Goal: Information Seeking & Learning: Learn about a topic

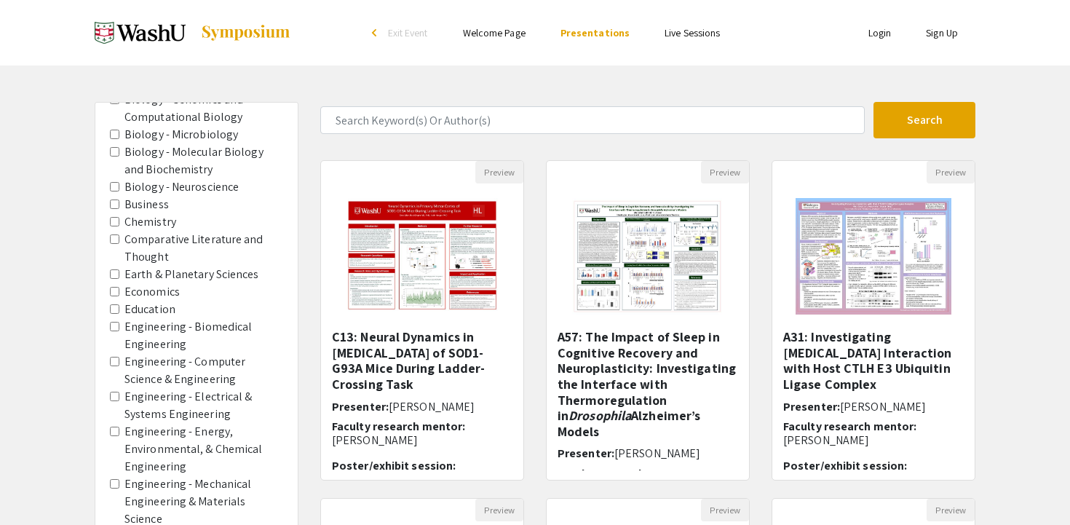
click at [170, 31] on img at bounding box center [140, 33] width 91 height 36
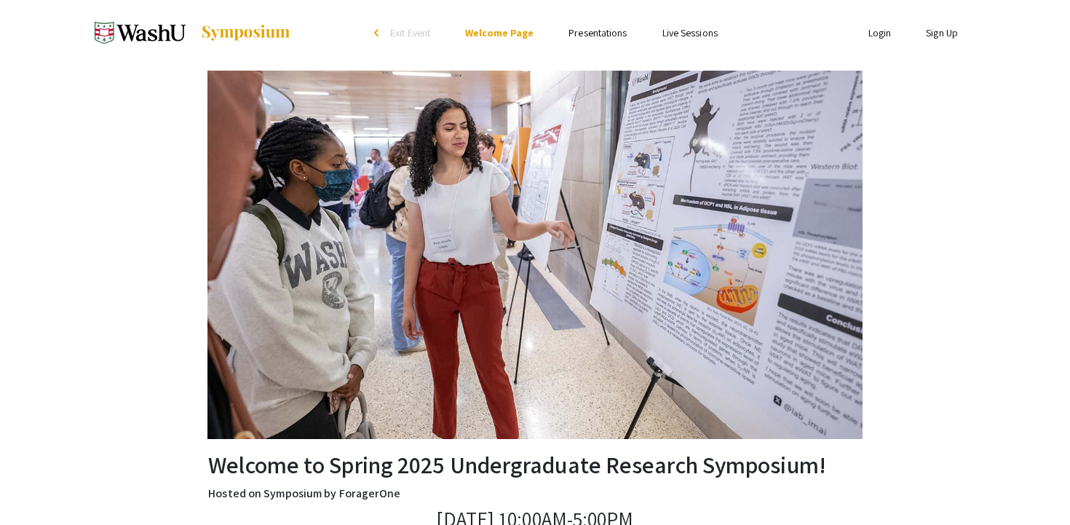
click at [383, 32] on li "arrow_back_ios Exit Event" at bounding box center [406, 32] width 84 height 17
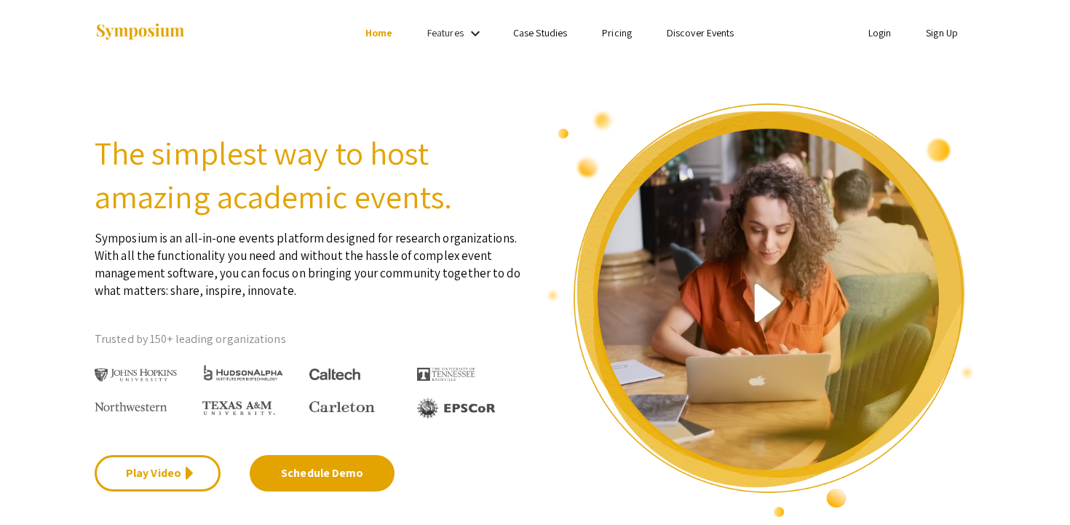
click at [132, 35] on img at bounding box center [140, 33] width 91 height 20
click at [466, 37] on mat-icon "keyboard_arrow_down" at bounding box center [474, 33] width 17 height 17
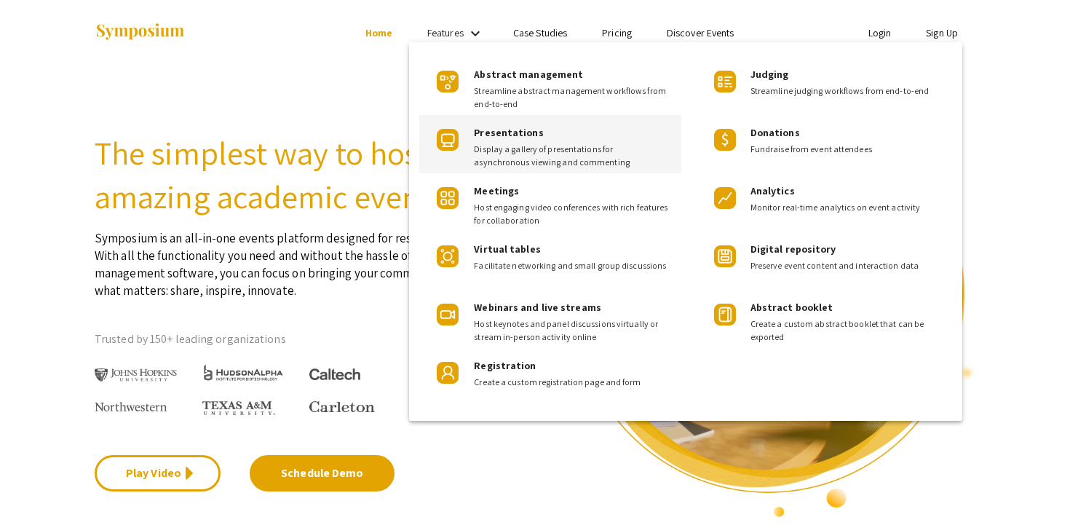
click at [525, 151] on span "Display a gallery of presentations for asynchronous viewing and commenting" at bounding box center [572, 156] width 196 height 26
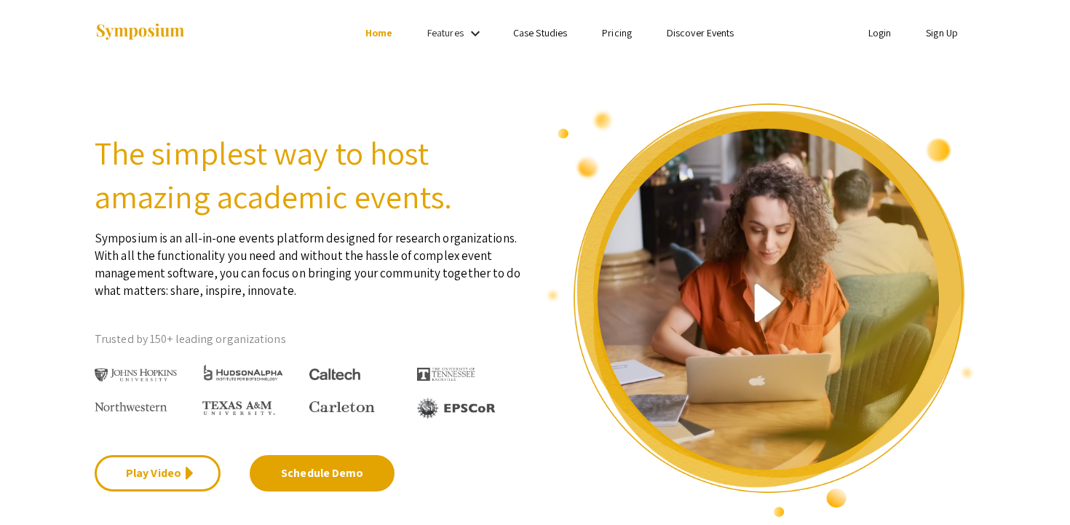
click at [701, 39] on link "Discover Events" at bounding box center [701, 32] width 68 height 13
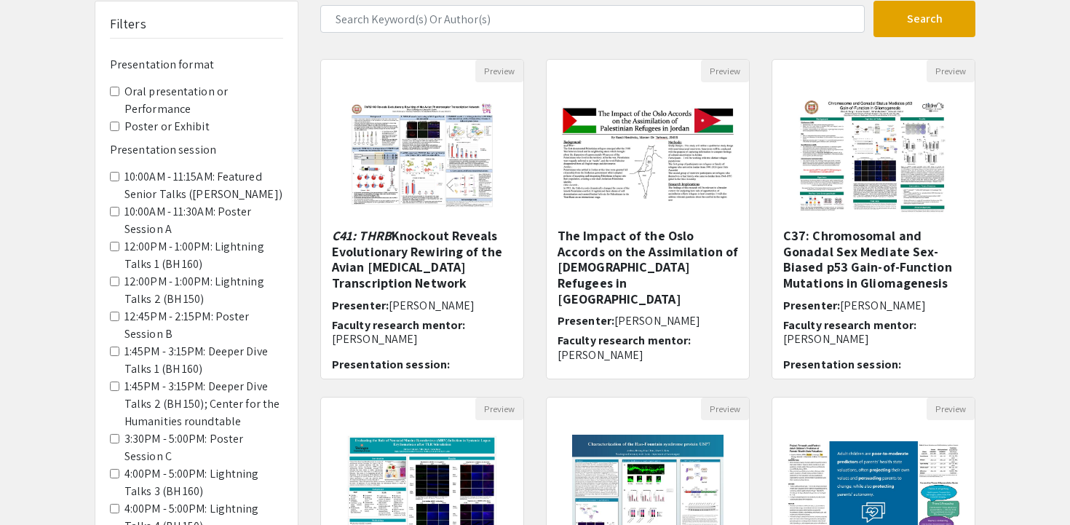
click at [117, 127] on Exhibit "Poster or Exhibit" at bounding box center [114, 126] width 9 height 9
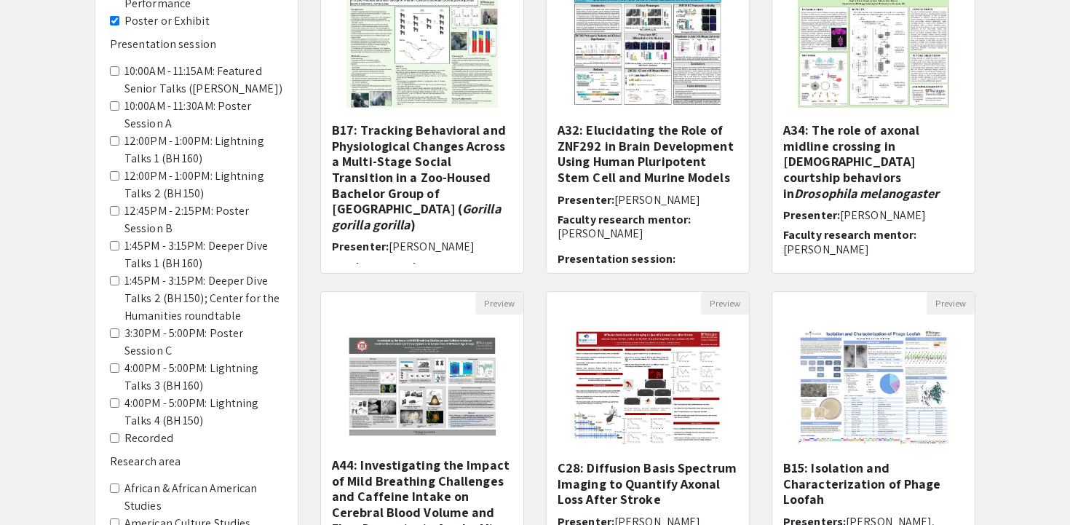
scroll to position [204, 0]
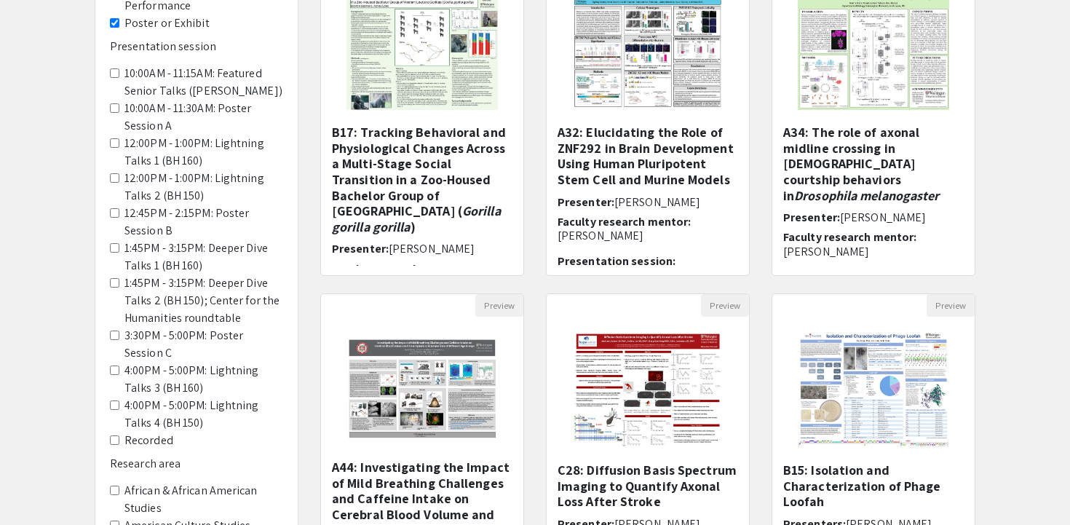
click at [119, 108] on A "10:00AM - 11:30AM: Poster Session A" at bounding box center [114, 107] width 9 height 9
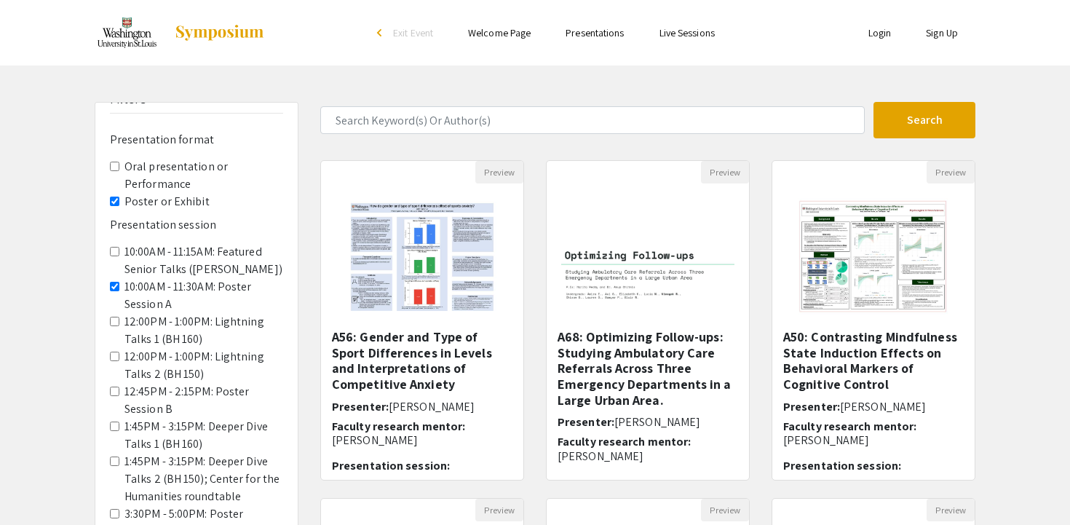
scroll to position [29, 0]
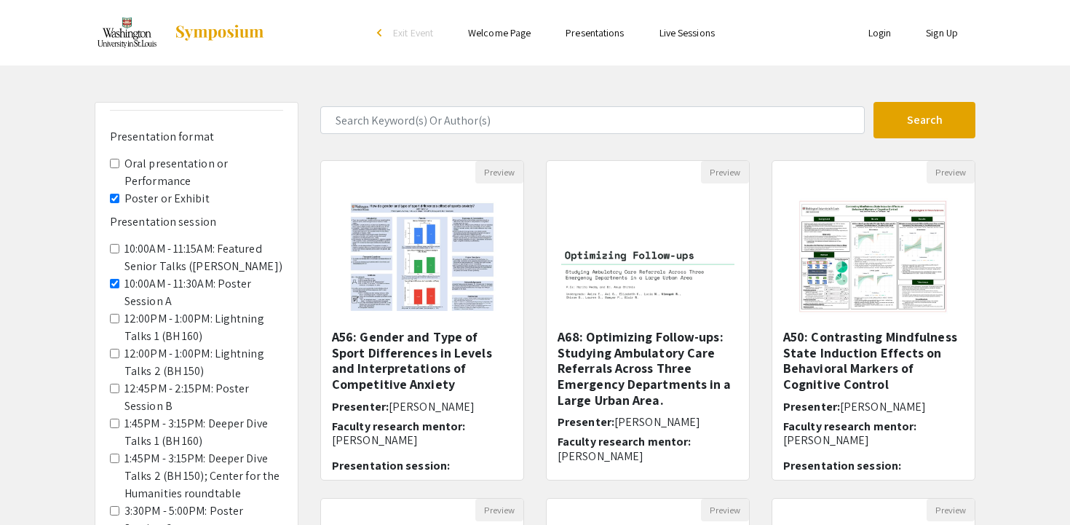
click at [118, 385] on B "12:45PM - 2:15PM: Poster Session B" at bounding box center [114, 388] width 9 height 9
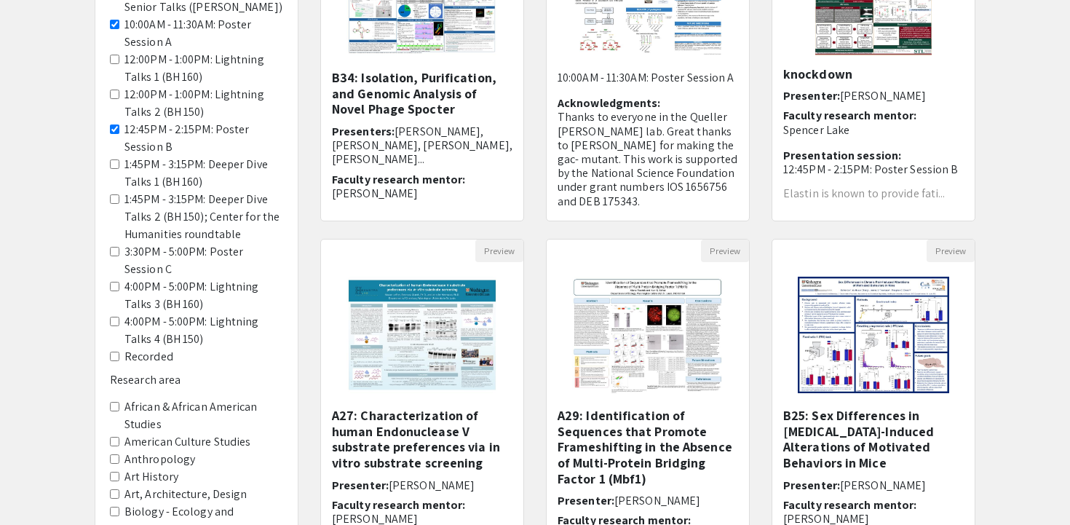
scroll to position [239, 0]
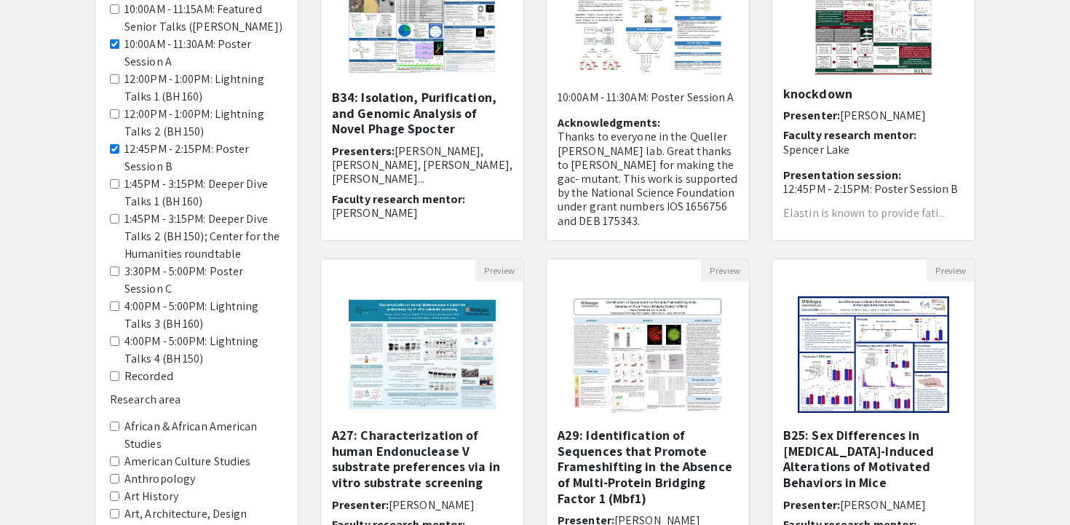
click at [111, 270] on C "3:30PM - 5:00PM: Poster Session C" at bounding box center [114, 270] width 9 height 9
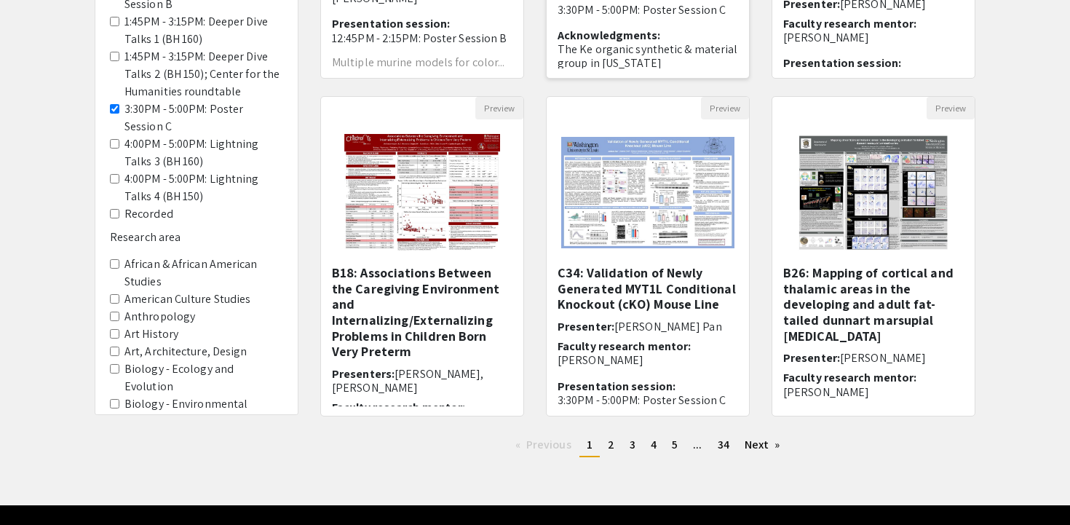
scroll to position [402, 0]
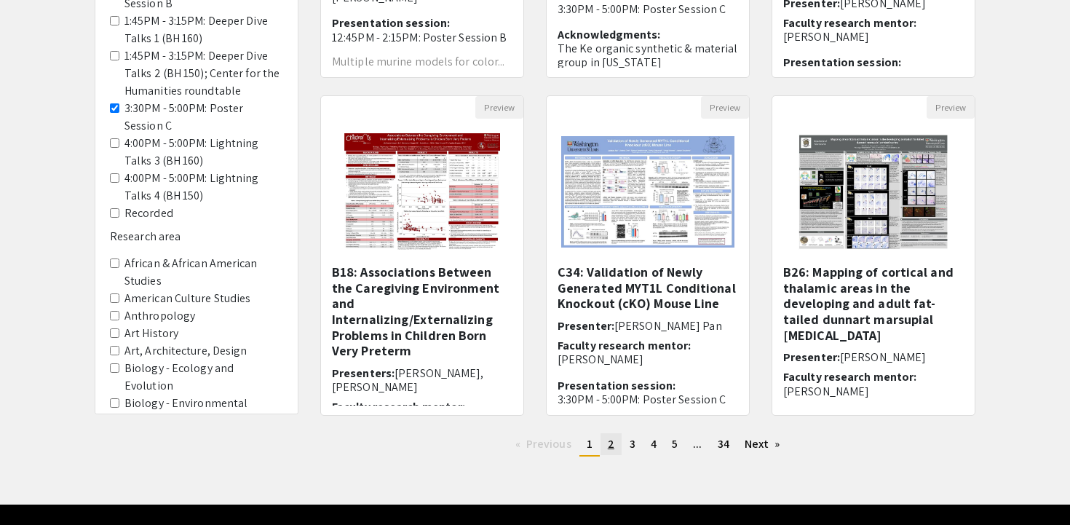
click at [606, 447] on link "page 2" at bounding box center [610, 444] width 21 height 22
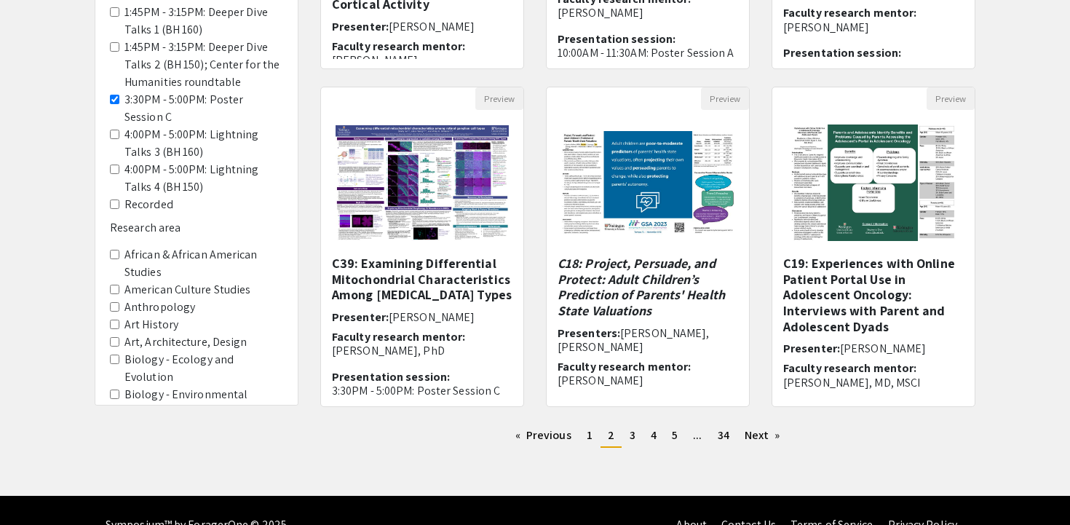
scroll to position [412, 0]
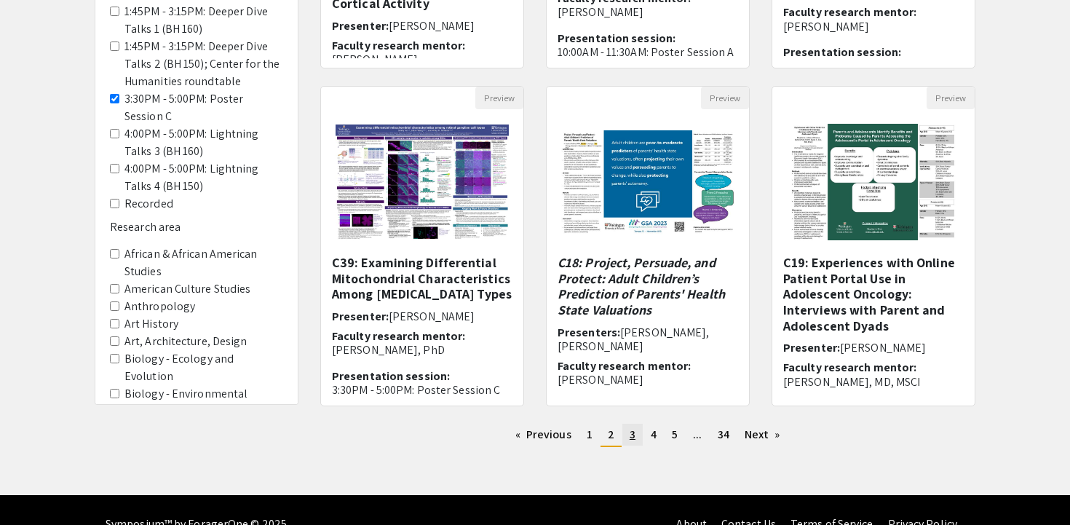
click at [635, 436] on link "page 3" at bounding box center [632, 435] width 20 height 22
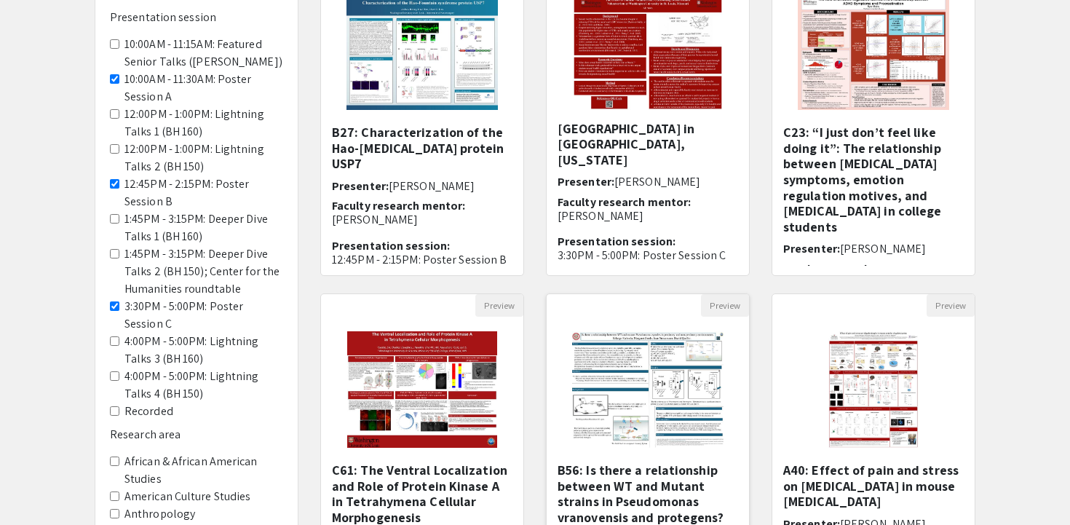
scroll to position [440, 0]
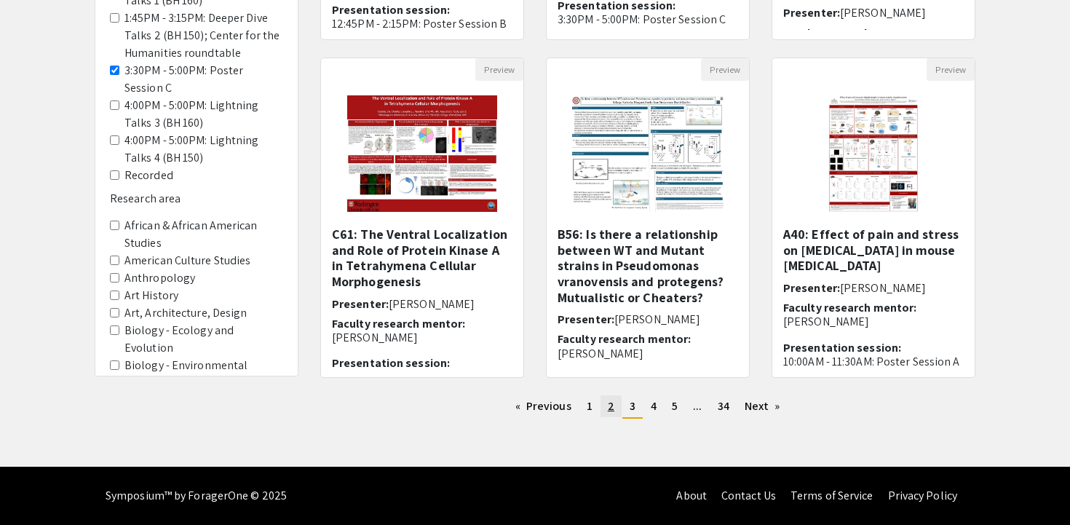
click at [613, 405] on span "2" at bounding box center [611, 405] width 7 height 15
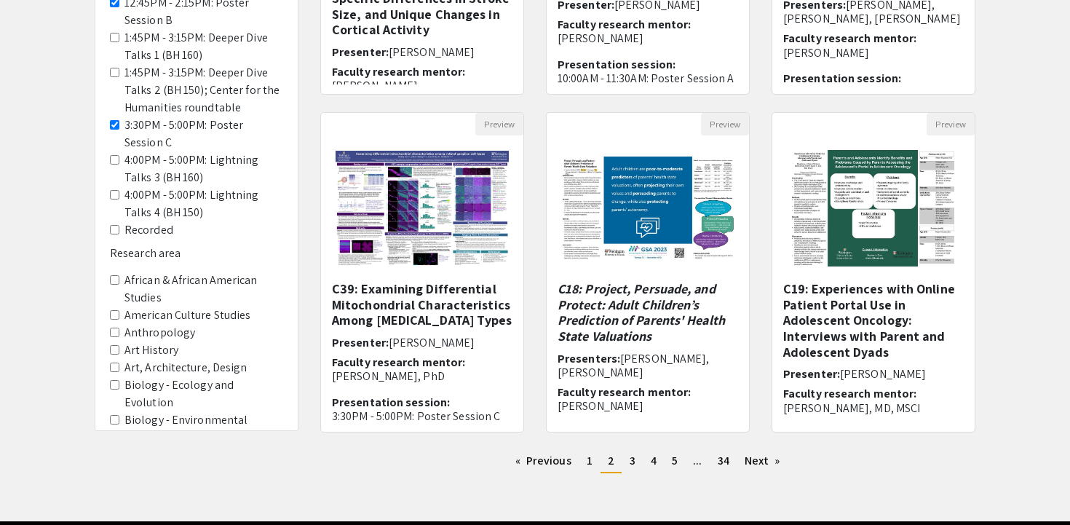
scroll to position [388, 0]
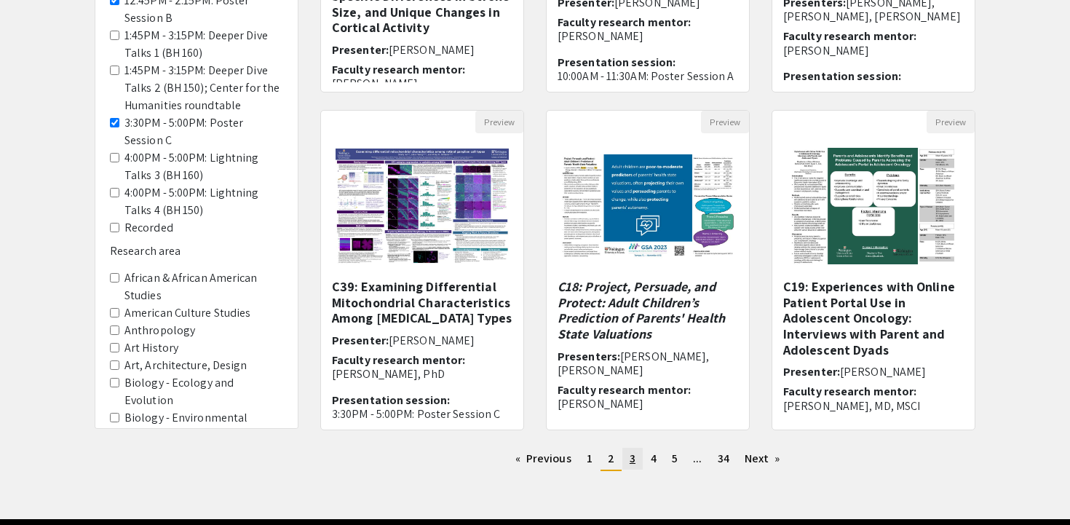
click at [629, 459] on span "3" at bounding box center [632, 457] width 6 height 15
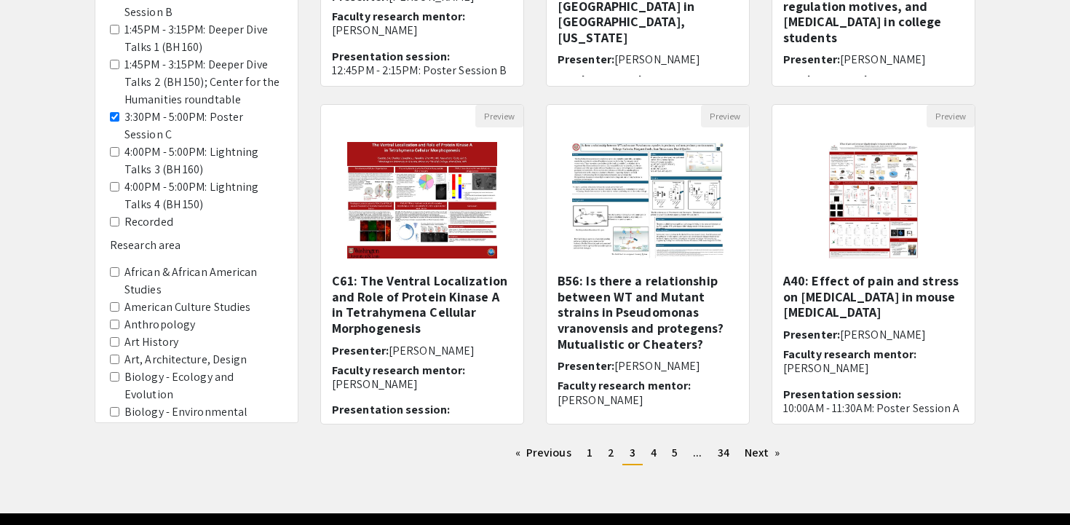
scroll to position [404, 0]
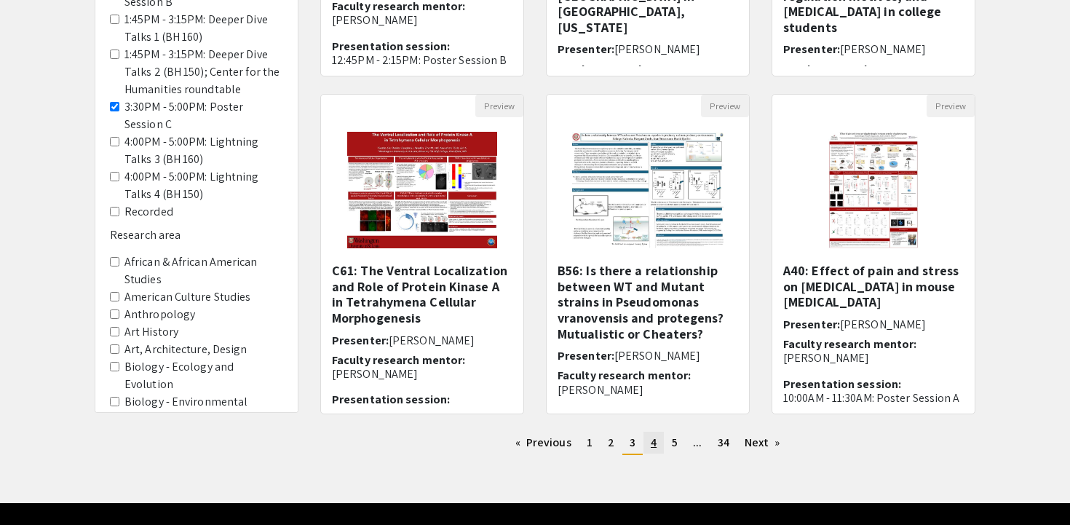
click at [655, 447] on span "4" at bounding box center [654, 441] width 6 height 15
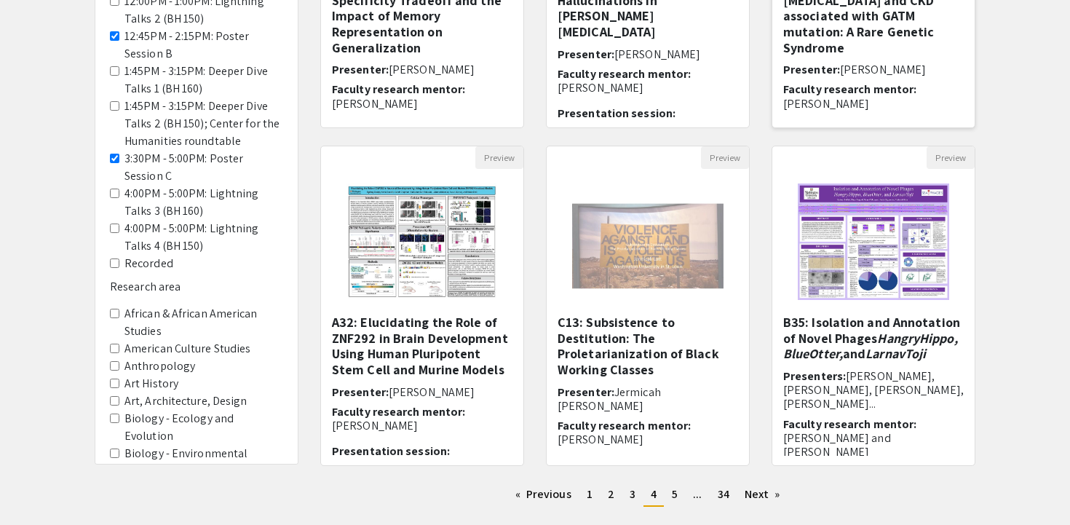
scroll to position [357, 0]
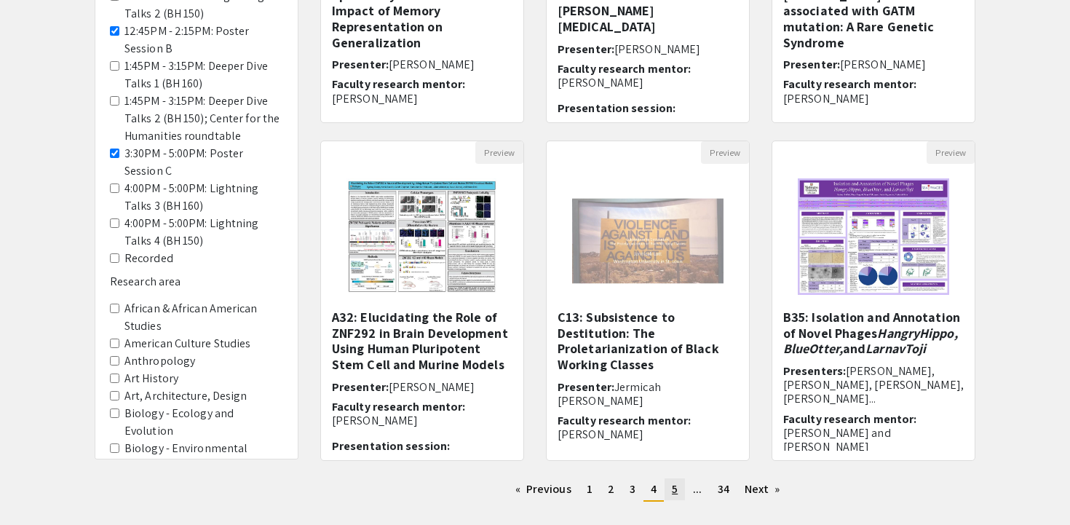
click at [676, 488] on span "5" at bounding box center [675, 488] width 6 height 15
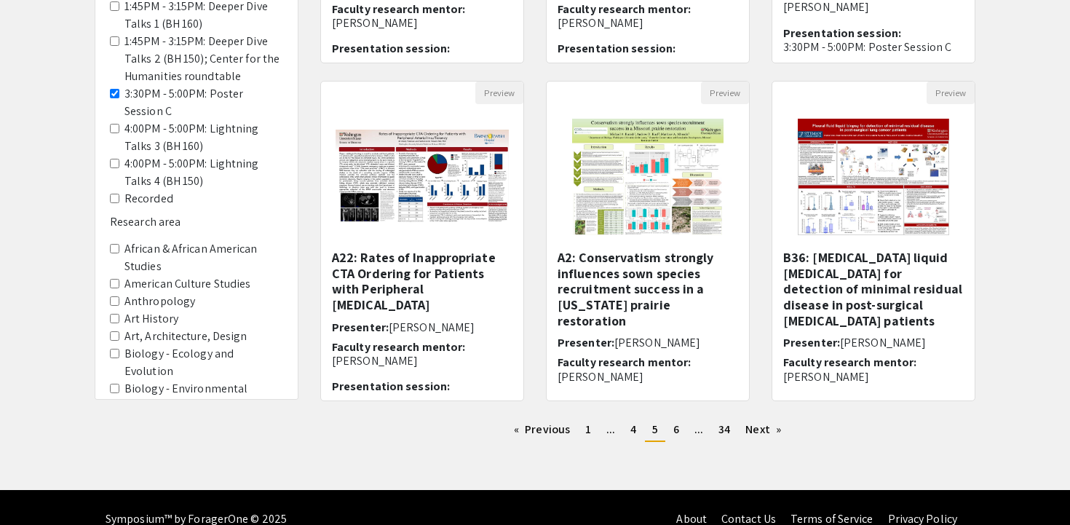
scroll to position [440, 0]
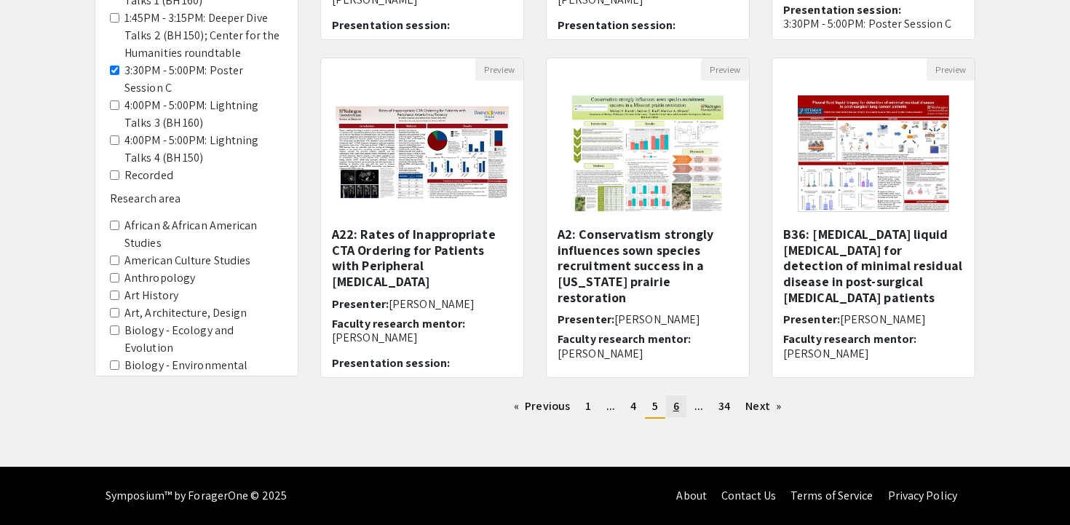
click at [681, 403] on link "page 6" at bounding box center [676, 406] width 20 height 22
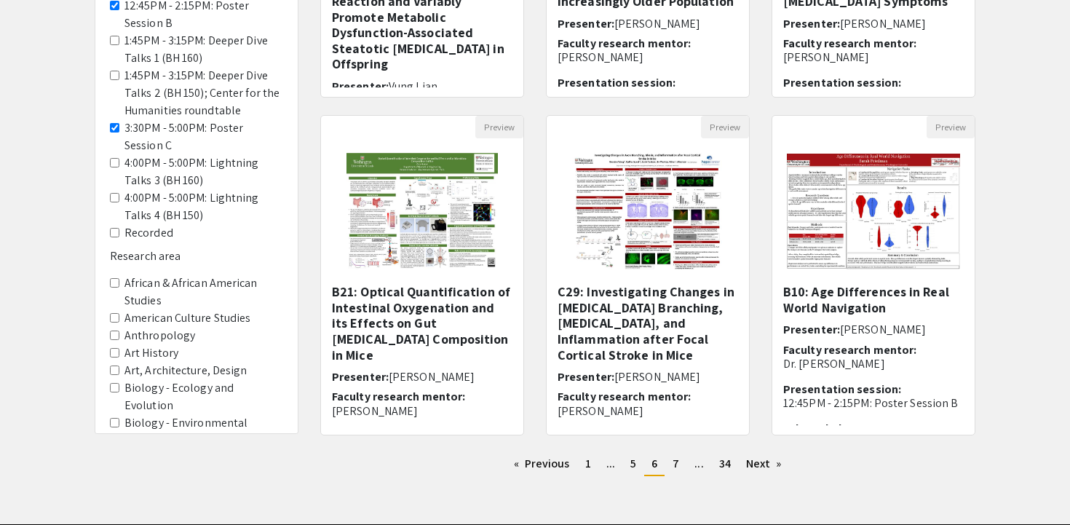
scroll to position [389, 0]
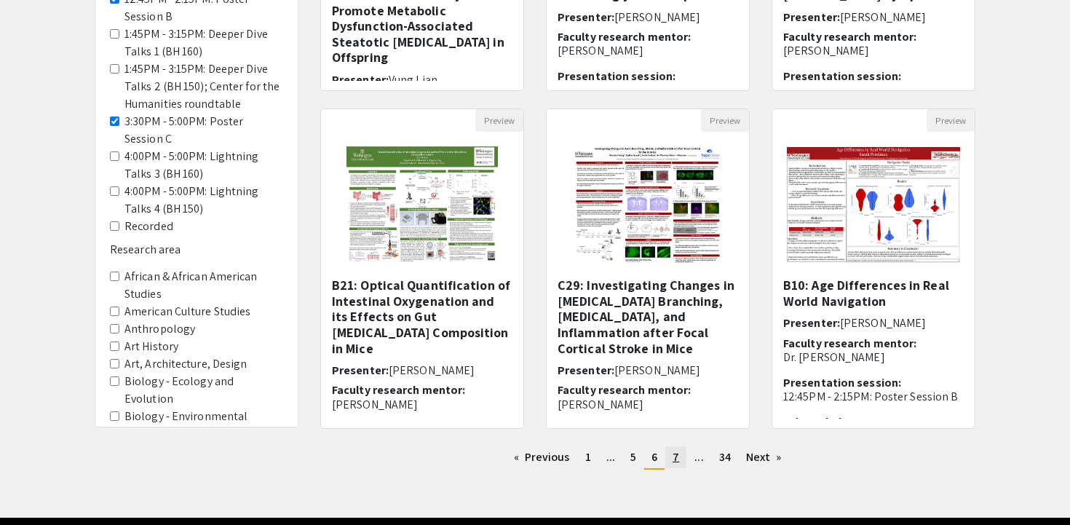
click at [675, 454] on span "7" at bounding box center [675, 456] width 7 height 15
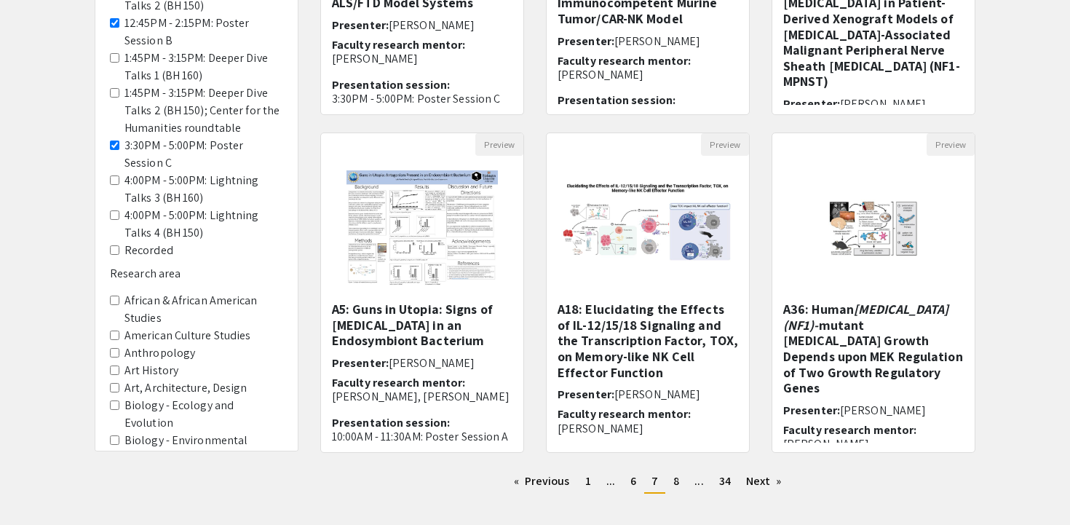
scroll to position [368, 0]
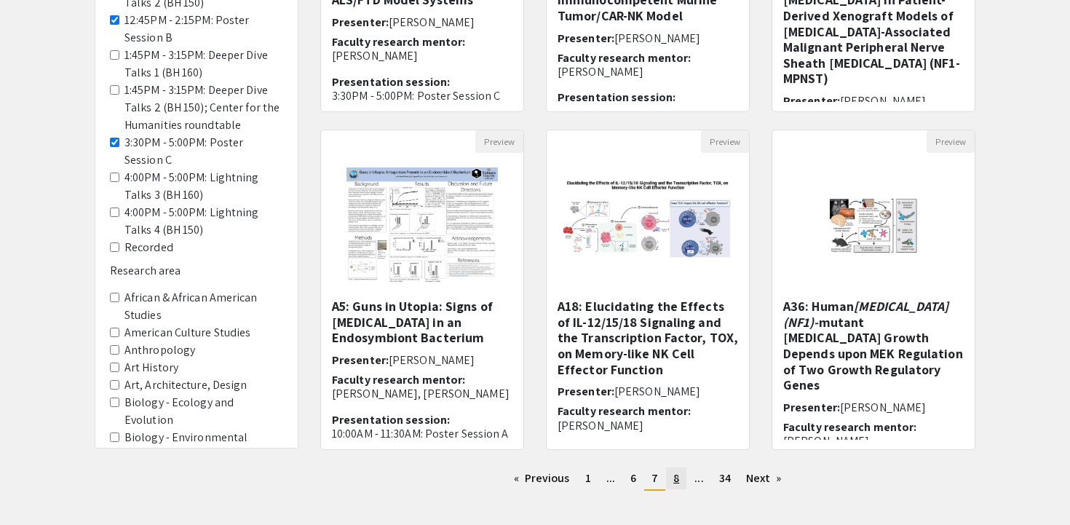
click at [678, 480] on span "8" at bounding box center [676, 477] width 6 height 15
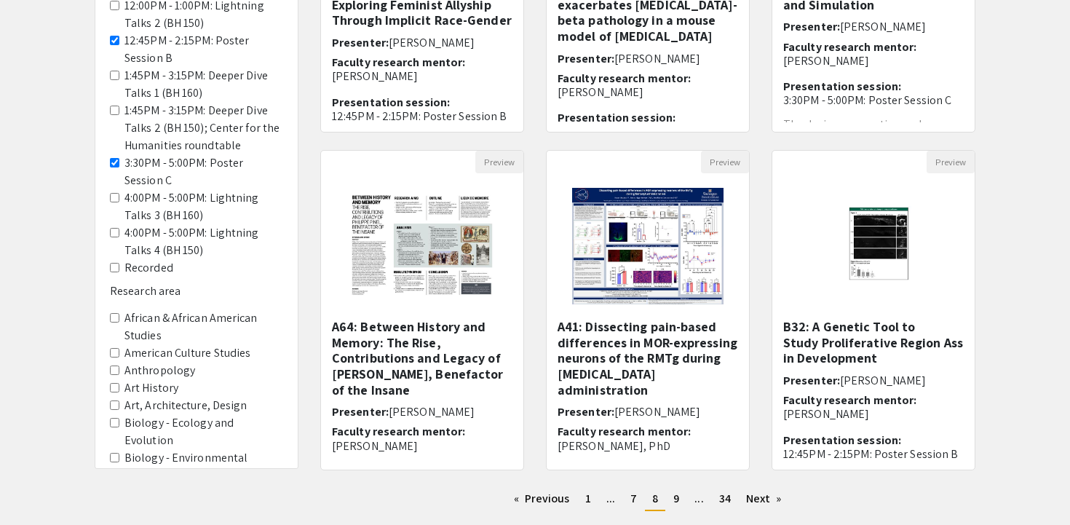
scroll to position [440, 0]
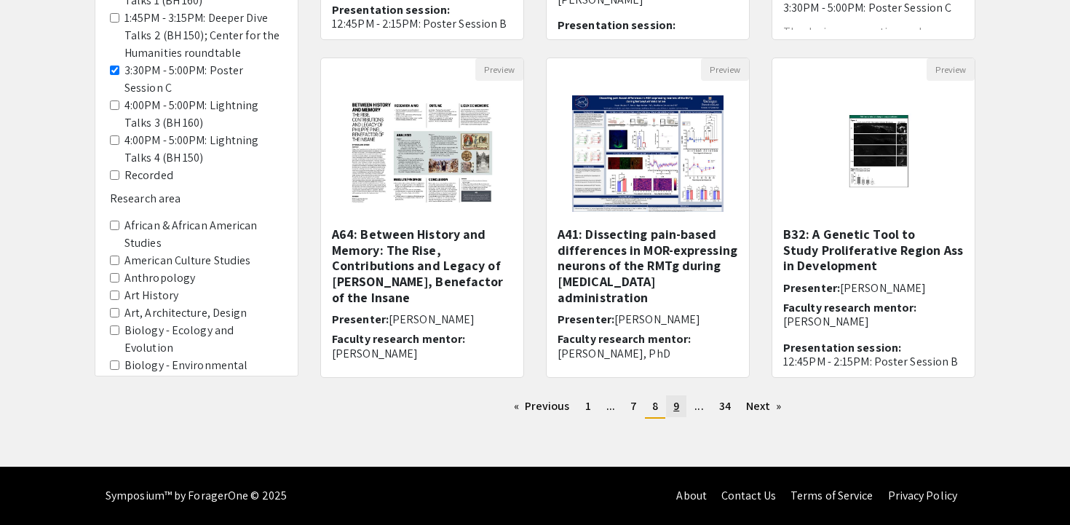
click at [673, 397] on link "page 9" at bounding box center [676, 406] width 20 height 22
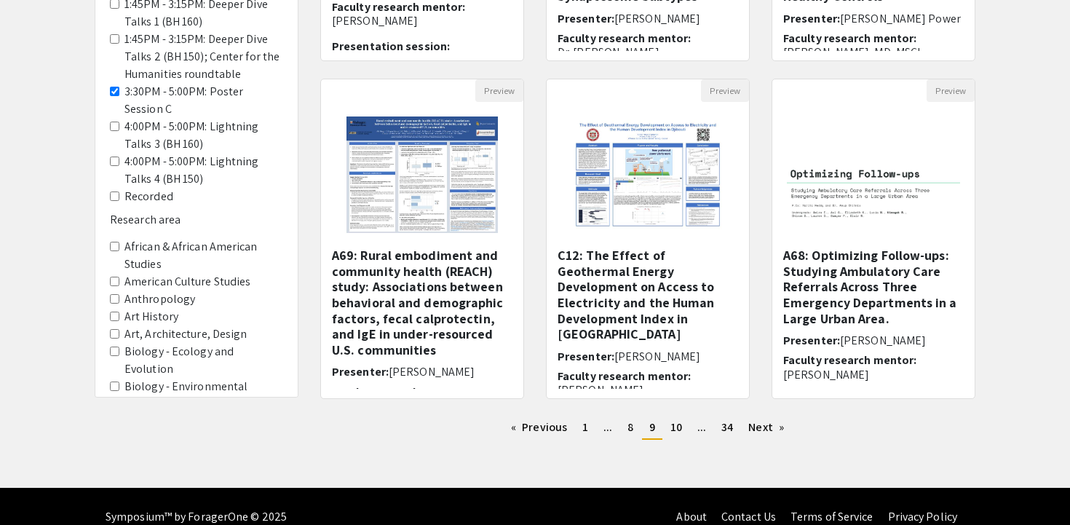
scroll to position [418, 0]
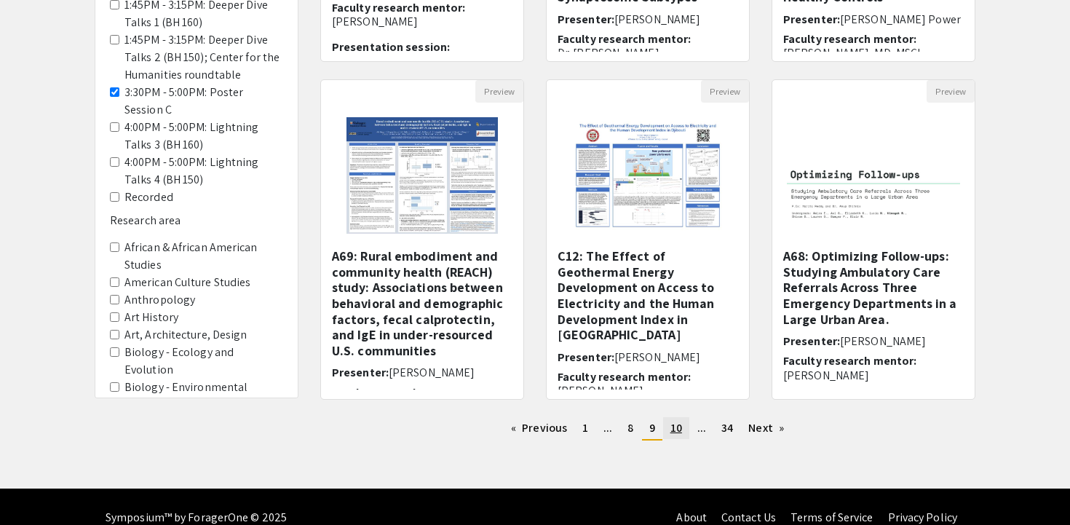
click at [677, 427] on span "10" at bounding box center [676, 427] width 12 height 15
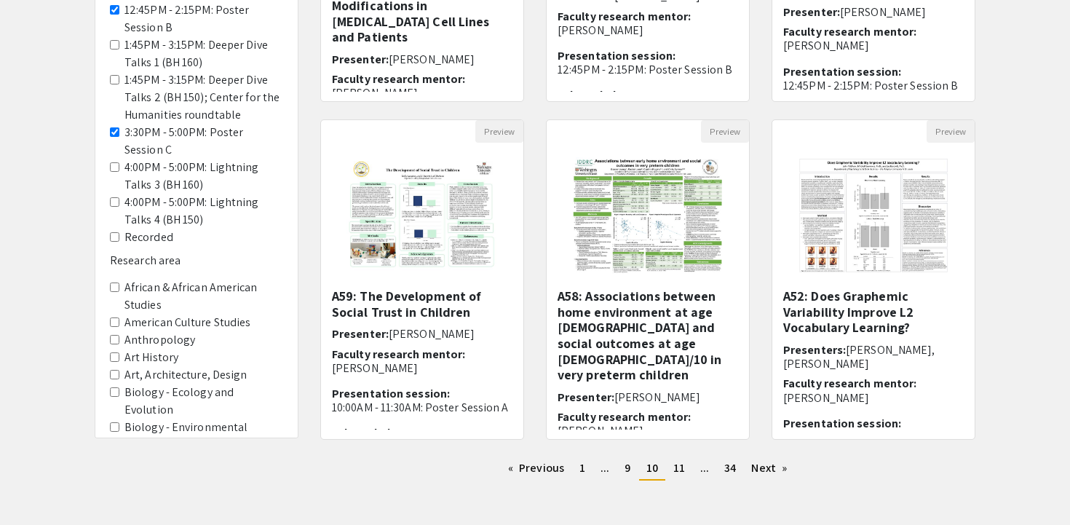
scroll to position [380, 0]
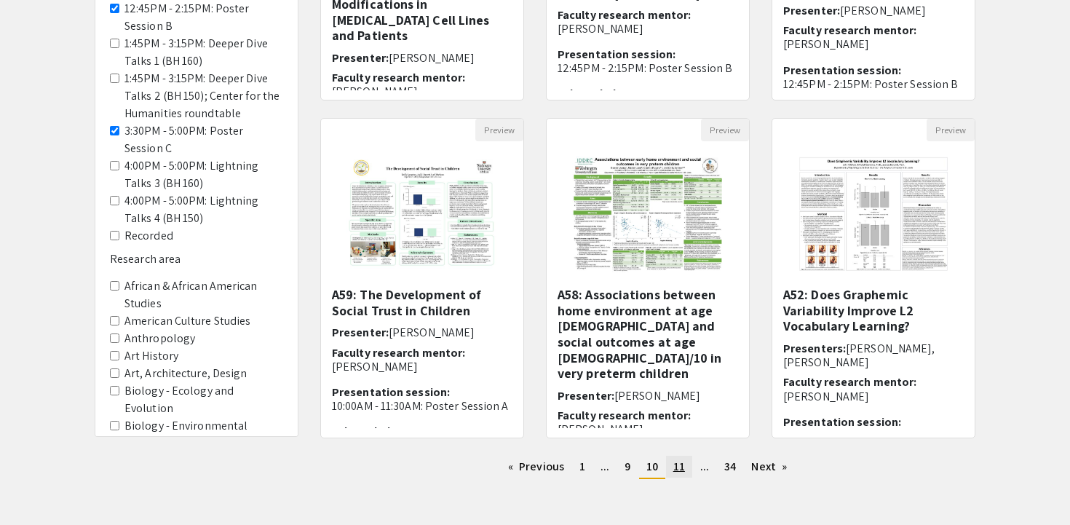
click at [683, 462] on span "11" at bounding box center [679, 465] width 12 height 15
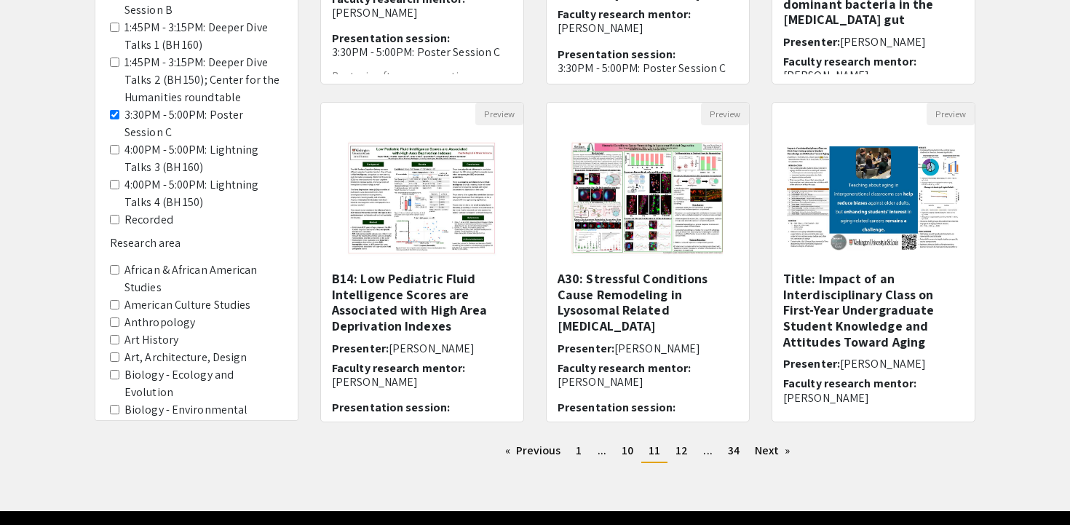
scroll to position [440, 0]
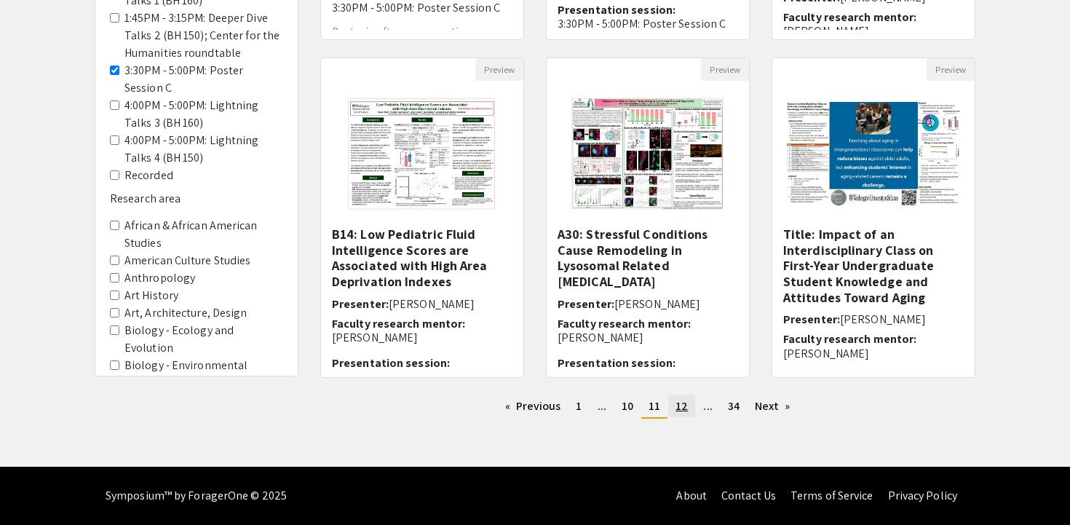
click at [683, 397] on link "page 12" at bounding box center [681, 406] width 27 height 22
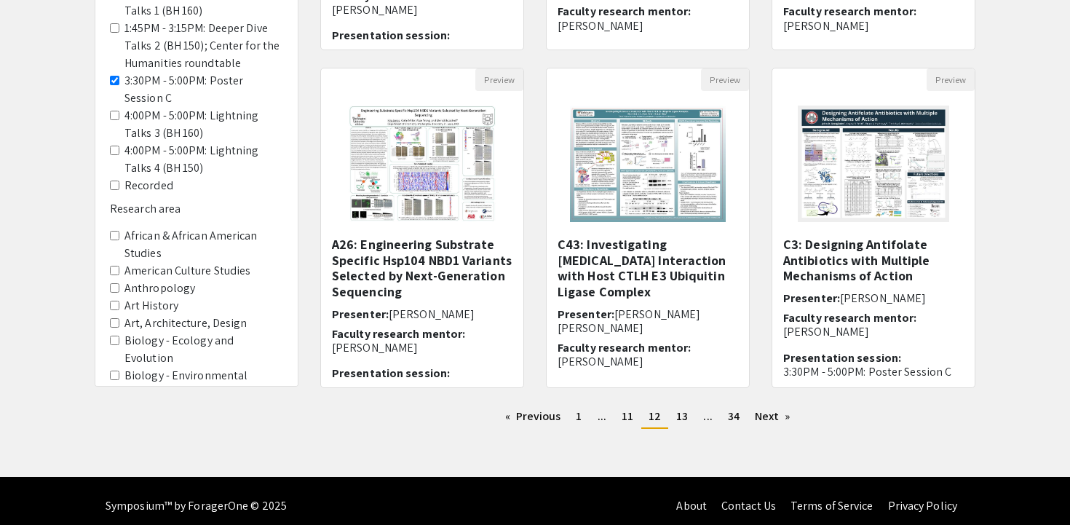
scroll to position [440, 0]
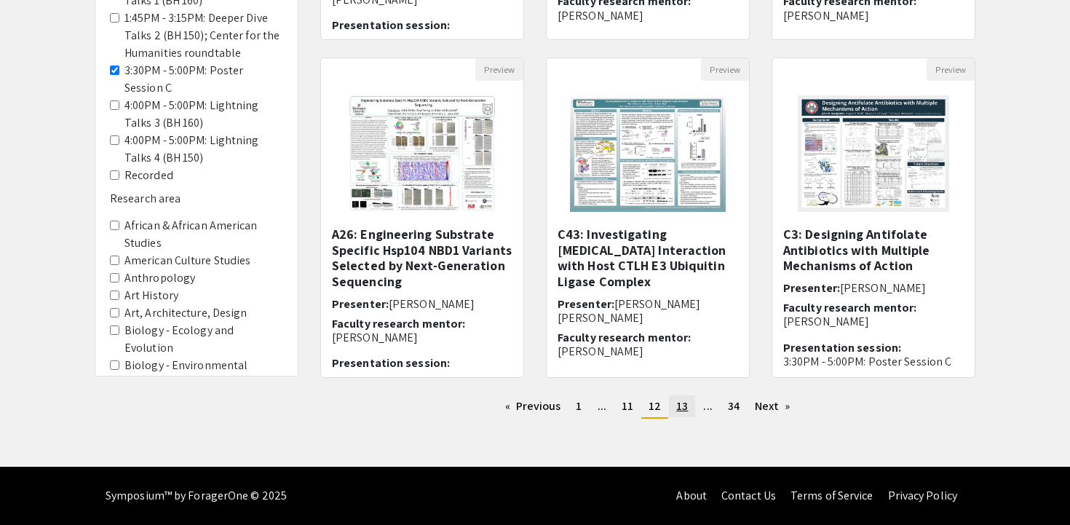
click at [684, 406] on span "13" at bounding box center [682, 405] width 12 height 15
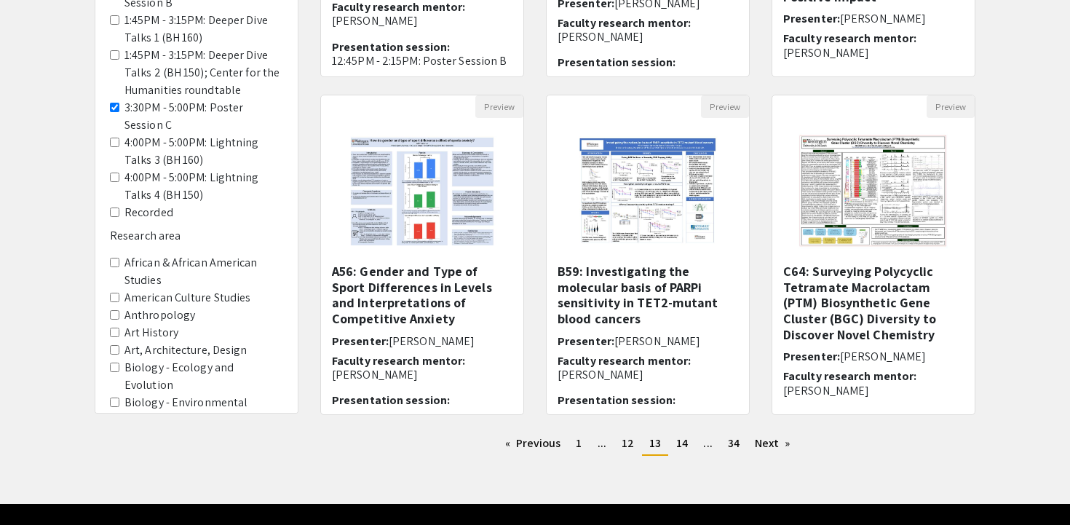
scroll to position [405, 0]
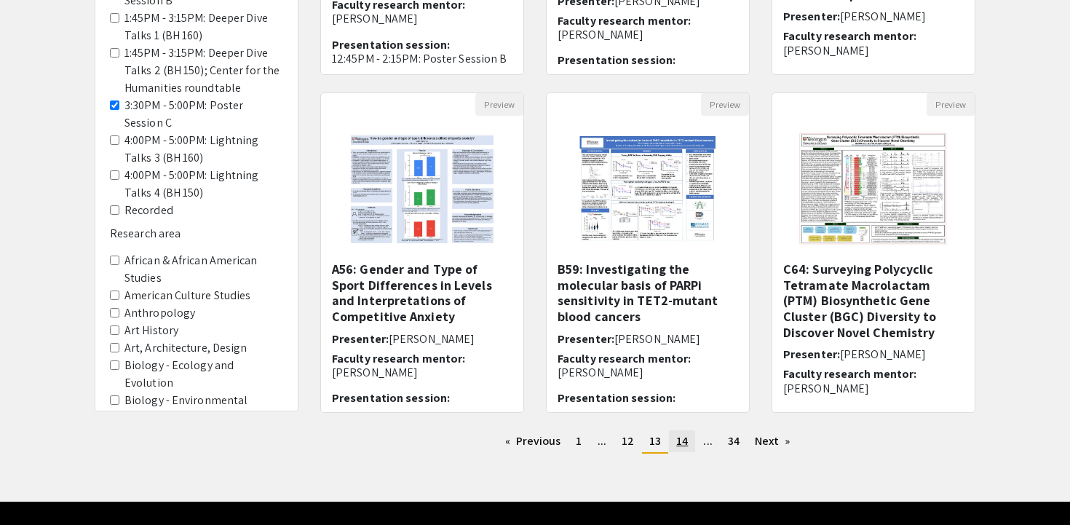
click at [682, 447] on span "14" at bounding box center [682, 440] width 12 height 15
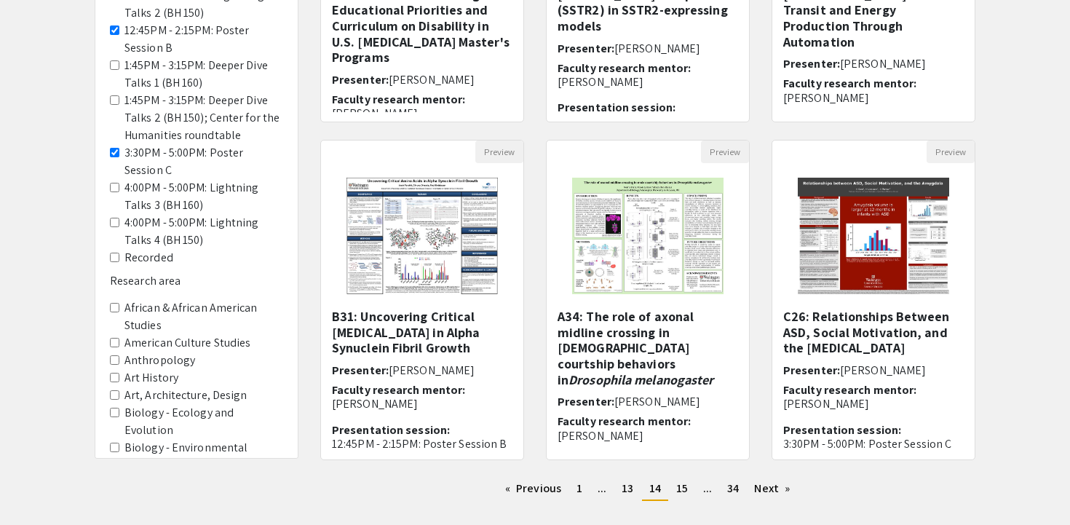
scroll to position [395, 0]
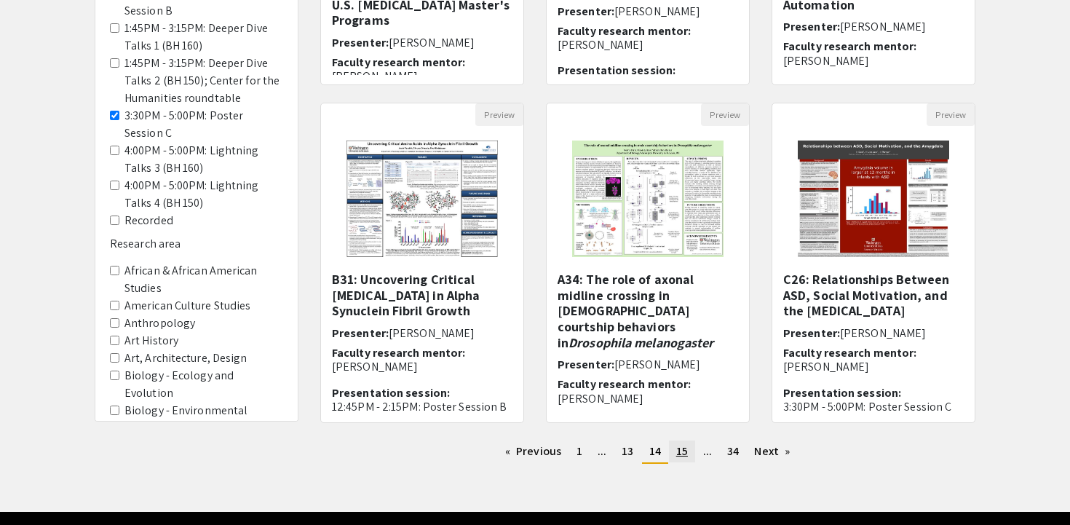
click at [683, 455] on span "15" at bounding box center [682, 450] width 12 height 15
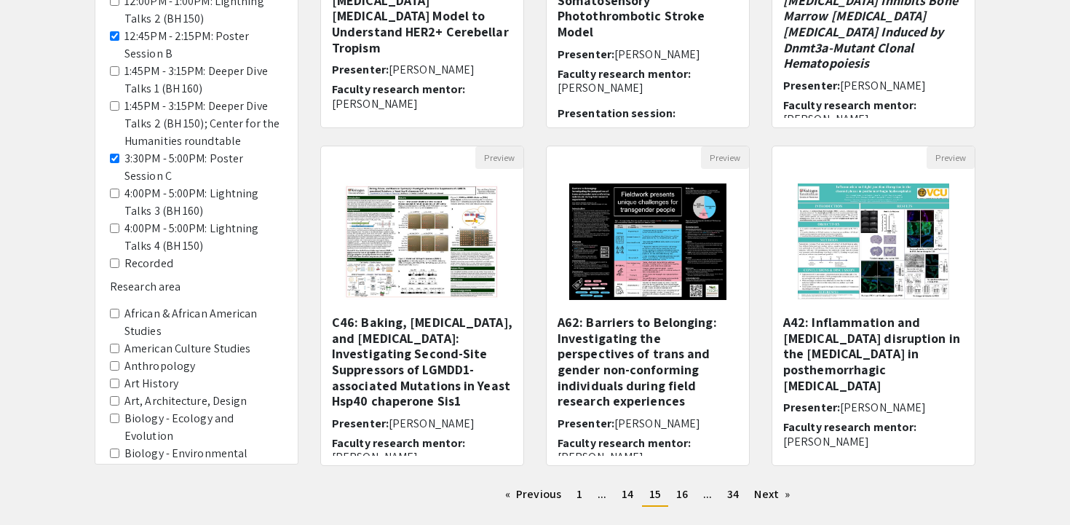
scroll to position [440, 0]
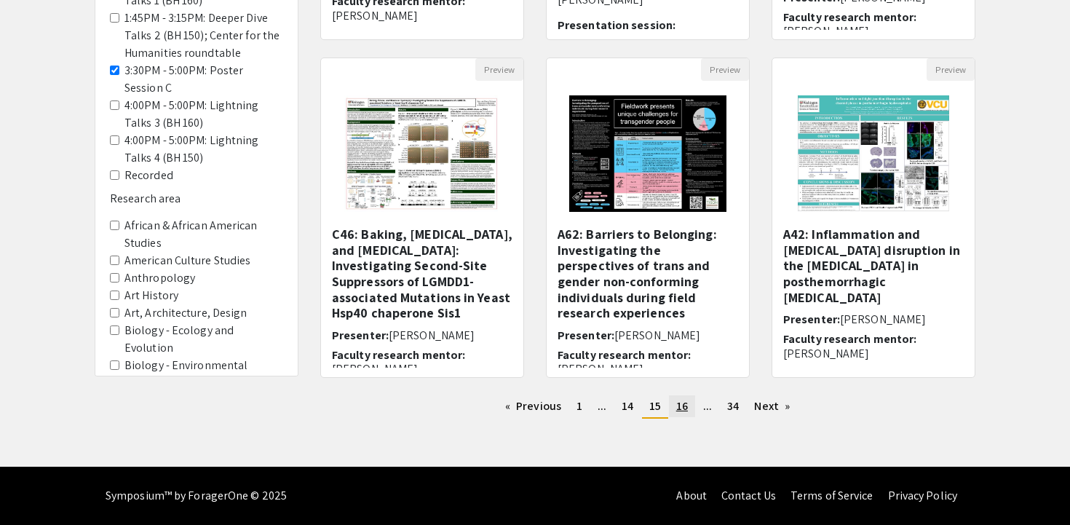
click at [681, 408] on span "16" at bounding box center [682, 405] width 12 height 15
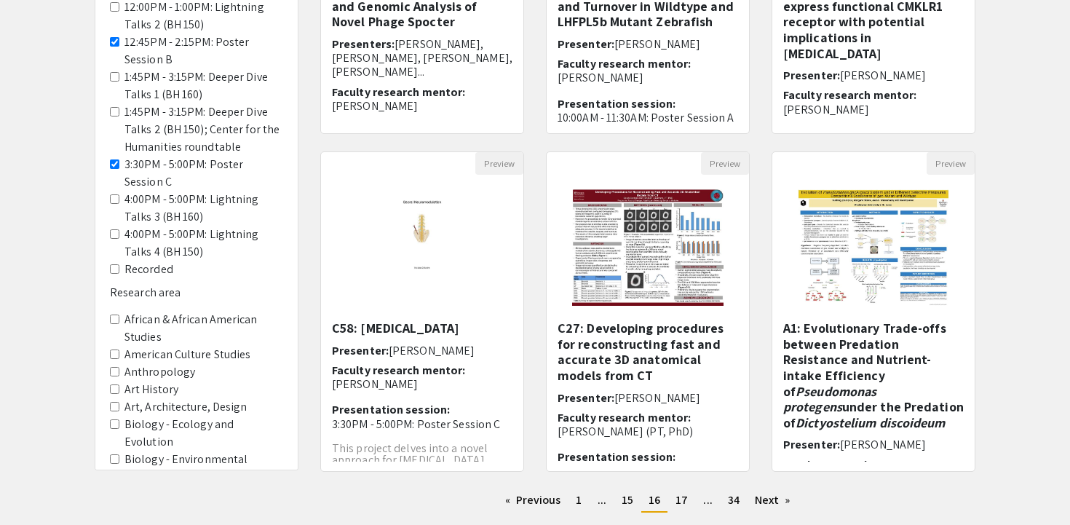
scroll to position [386, 0]
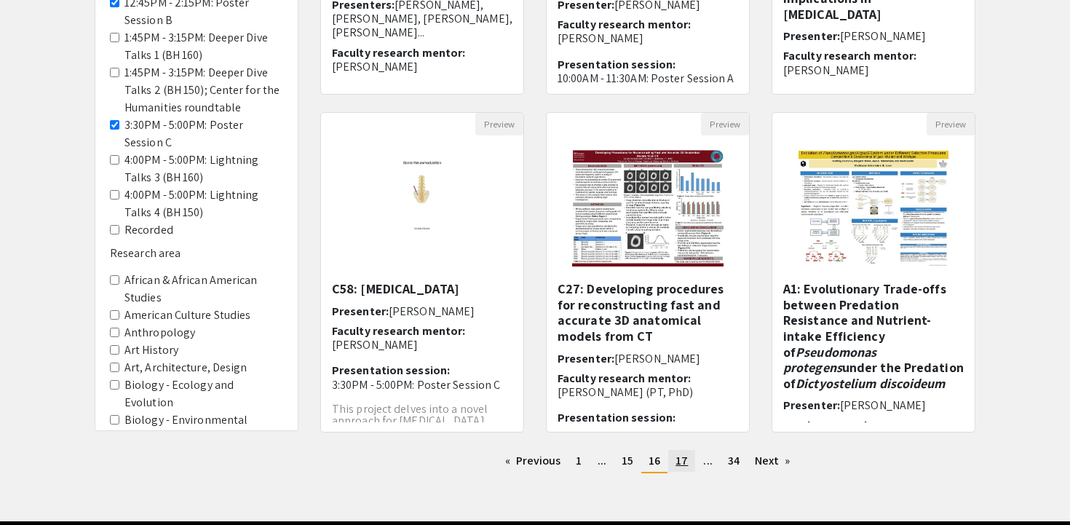
click at [675, 464] on span "17" at bounding box center [681, 460] width 12 height 15
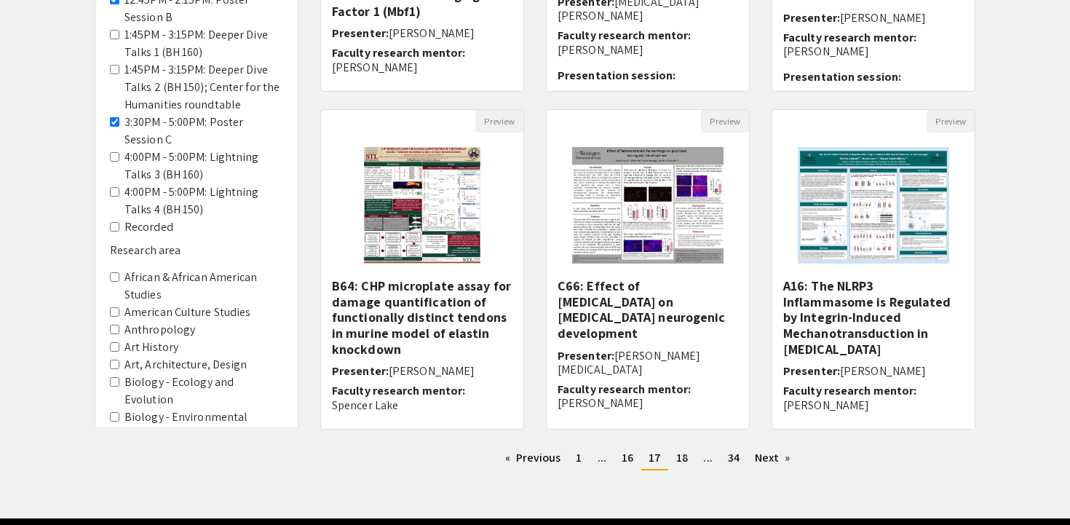
scroll to position [389, 0]
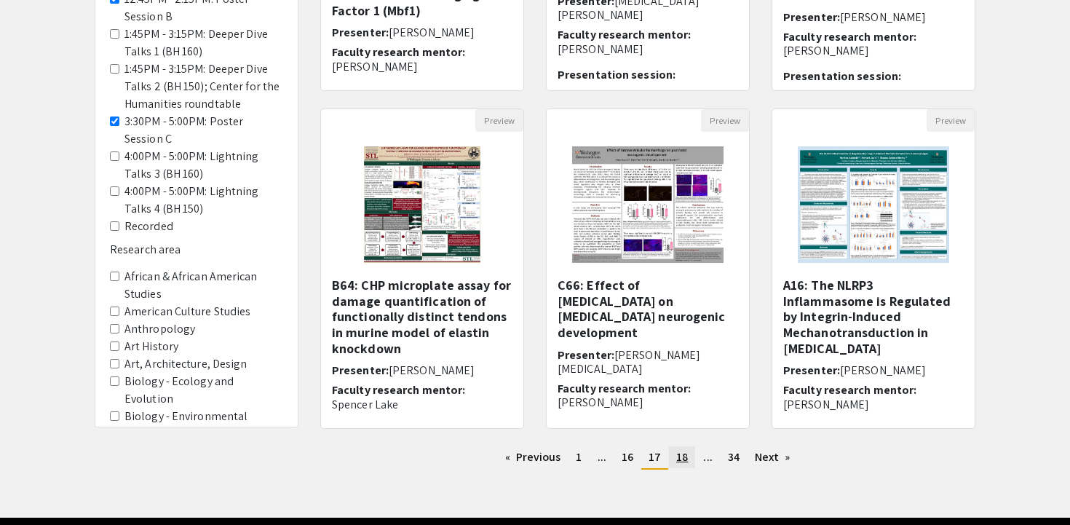
click at [684, 462] on span "18" at bounding box center [682, 456] width 12 height 15
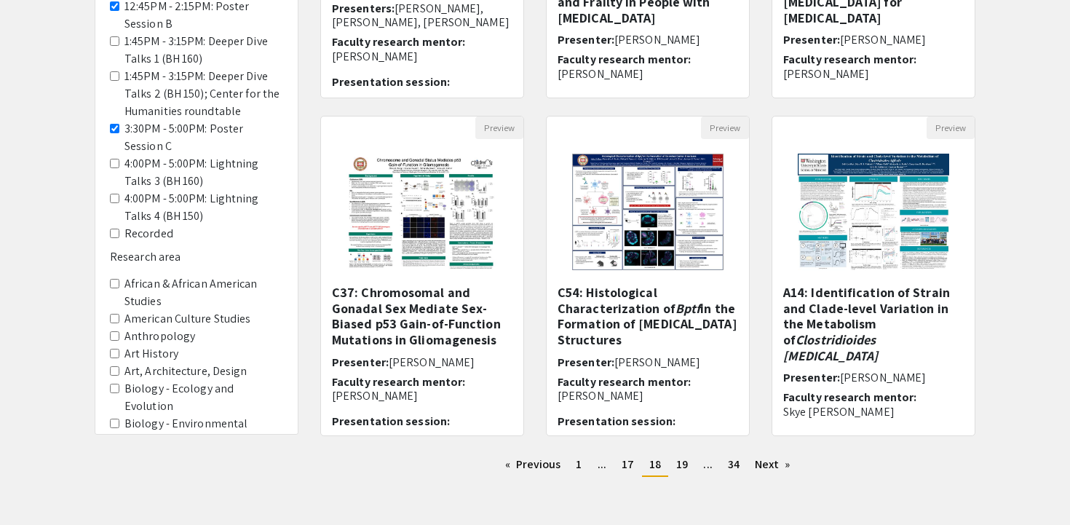
scroll to position [384, 0]
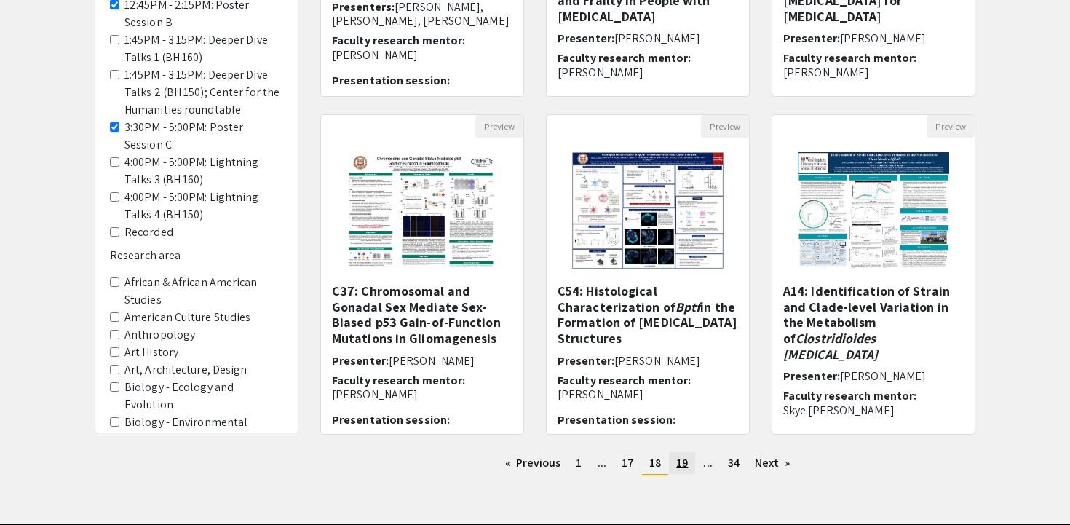
click at [688, 464] on link "page 19" at bounding box center [682, 463] width 26 height 22
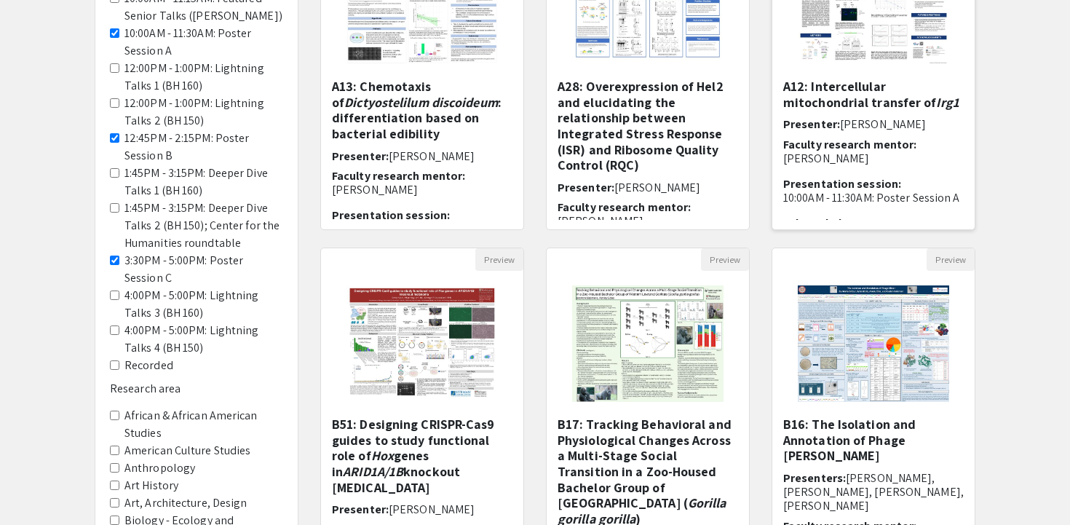
scroll to position [440, 0]
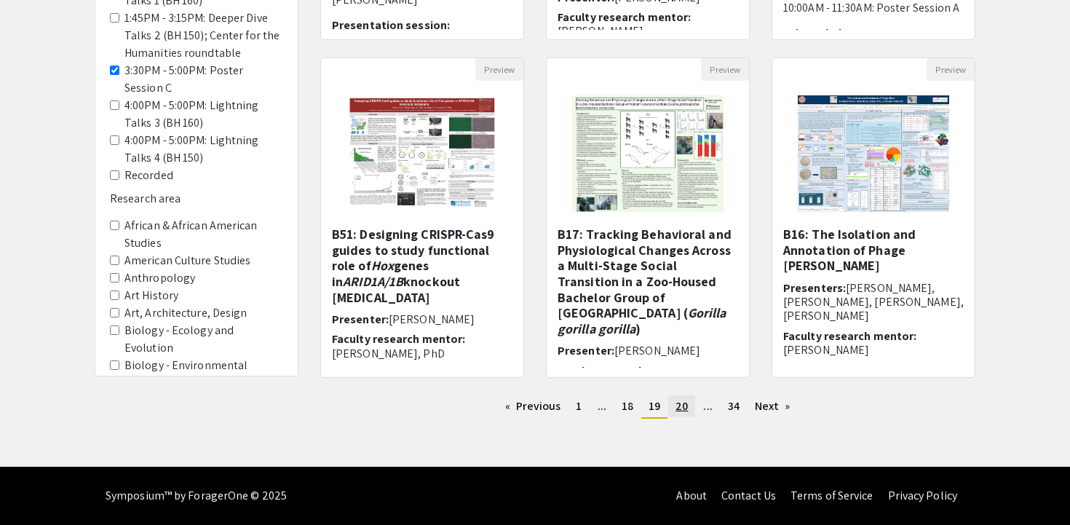
click at [683, 409] on span "20" at bounding box center [681, 405] width 12 height 15
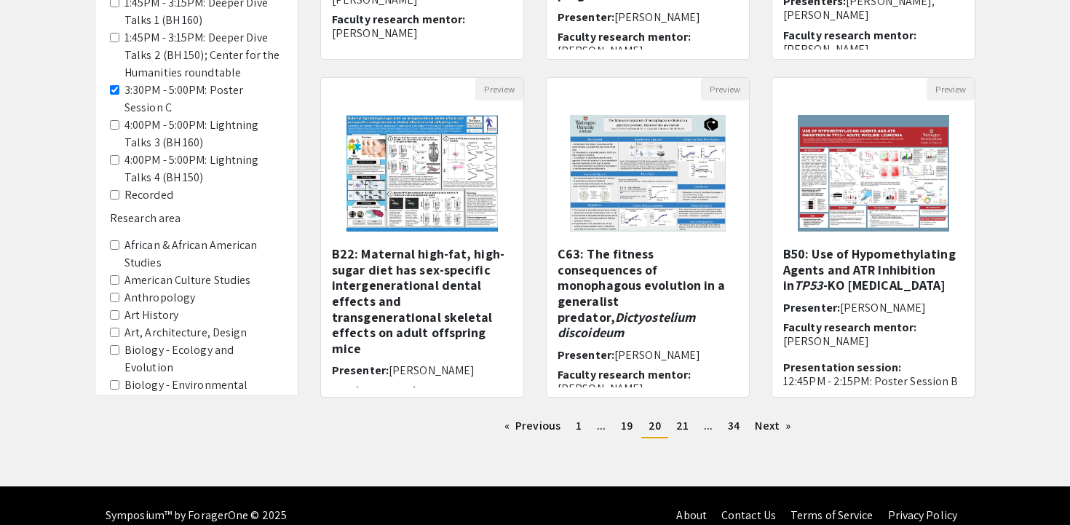
scroll to position [440, 0]
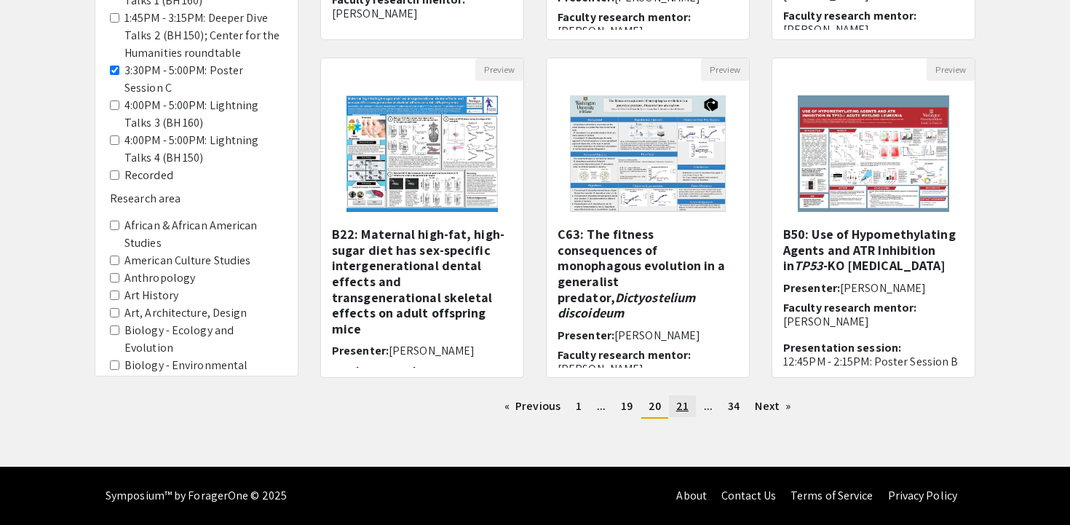
click at [670, 412] on link "page 21" at bounding box center [682, 406] width 27 height 22
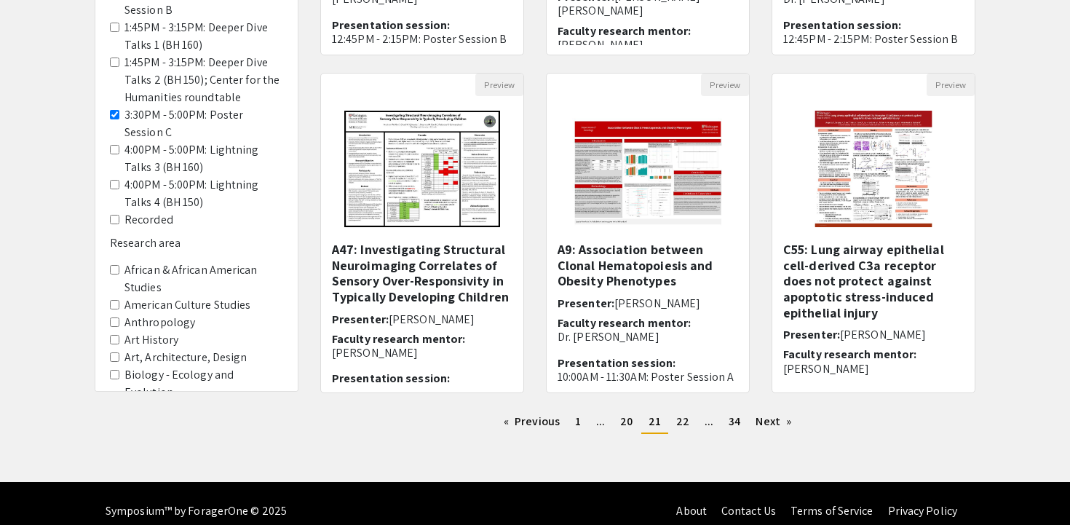
click at [116, 114] on C "3:30PM - 5:00PM: Poster Session C" at bounding box center [114, 114] width 9 height 9
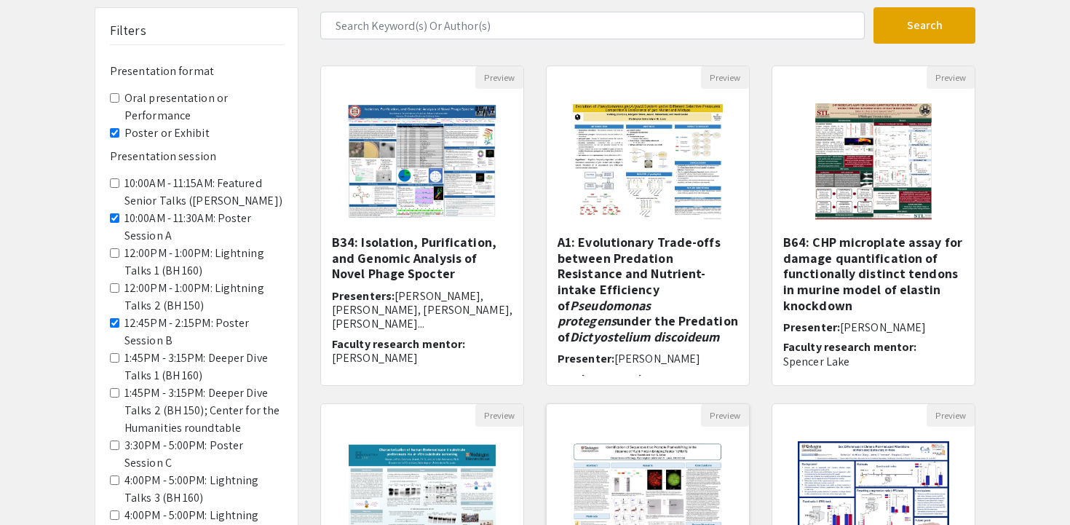
scroll to position [92, 0]
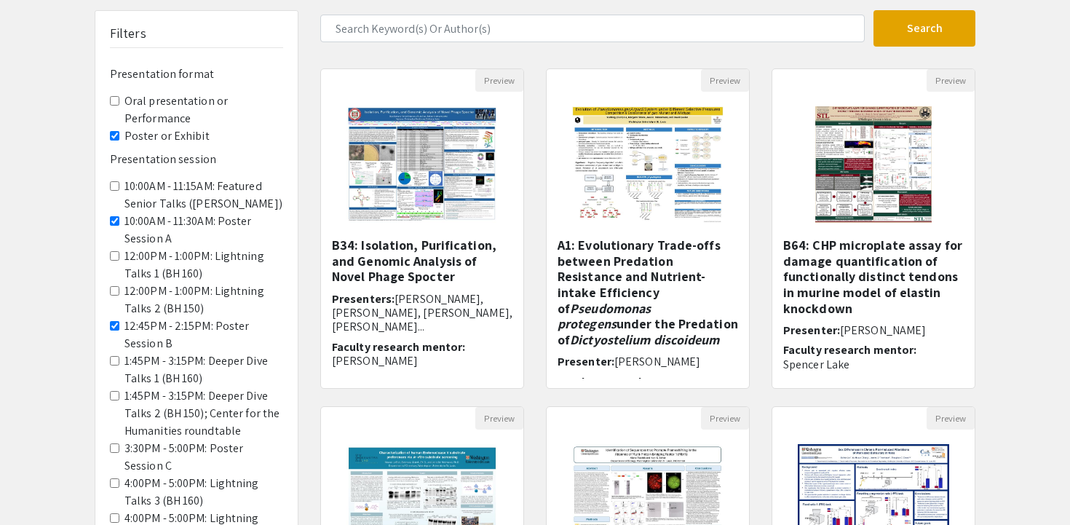
click at [114, 136] on Exhibit "Poster or Exhibit" at bounding box center [114, 135] width 9 height 9
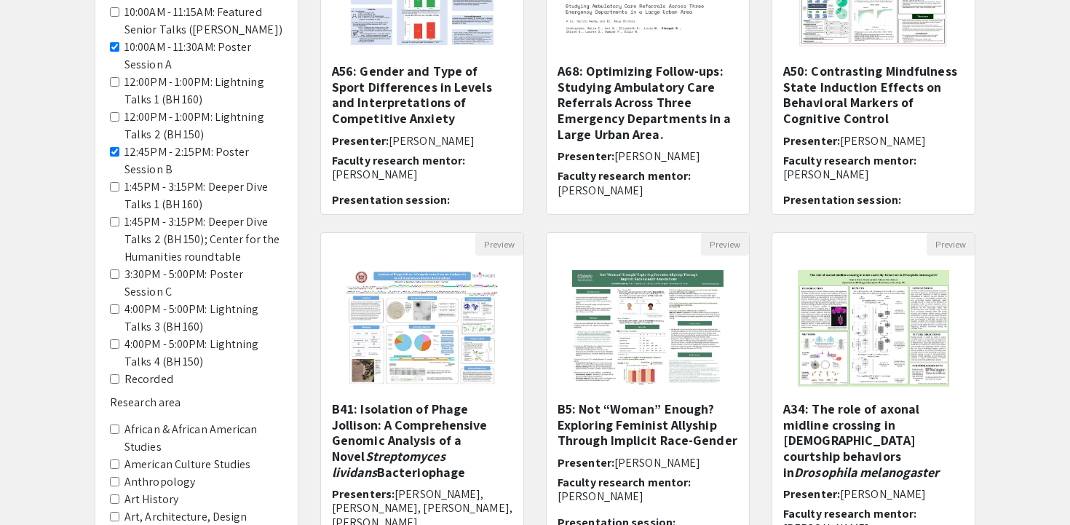
scroll to position [231, 0]
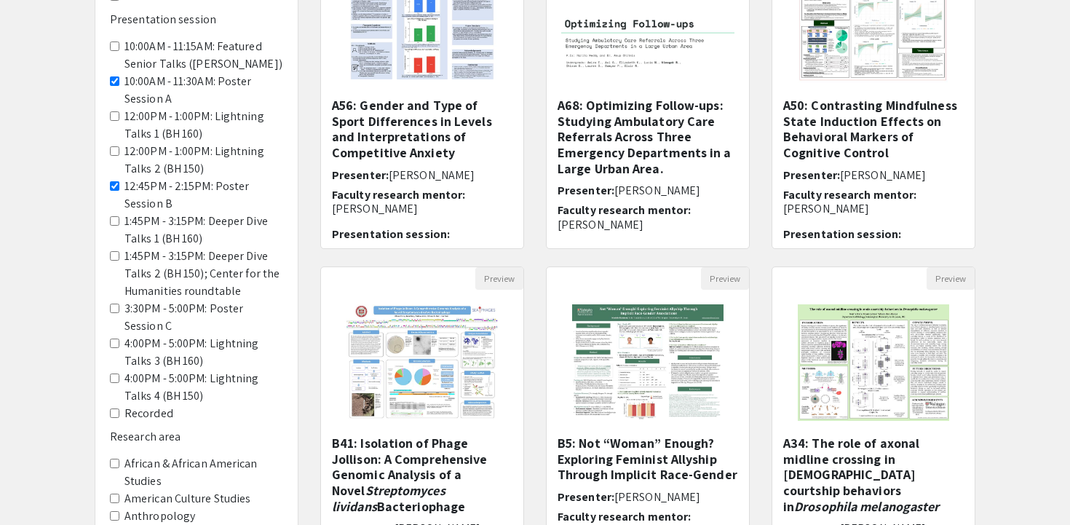
click at [116, 78] on A "10:00AM - 11:30AM: Poster Session A" at bounding box center [114, 80] width 9 height 9
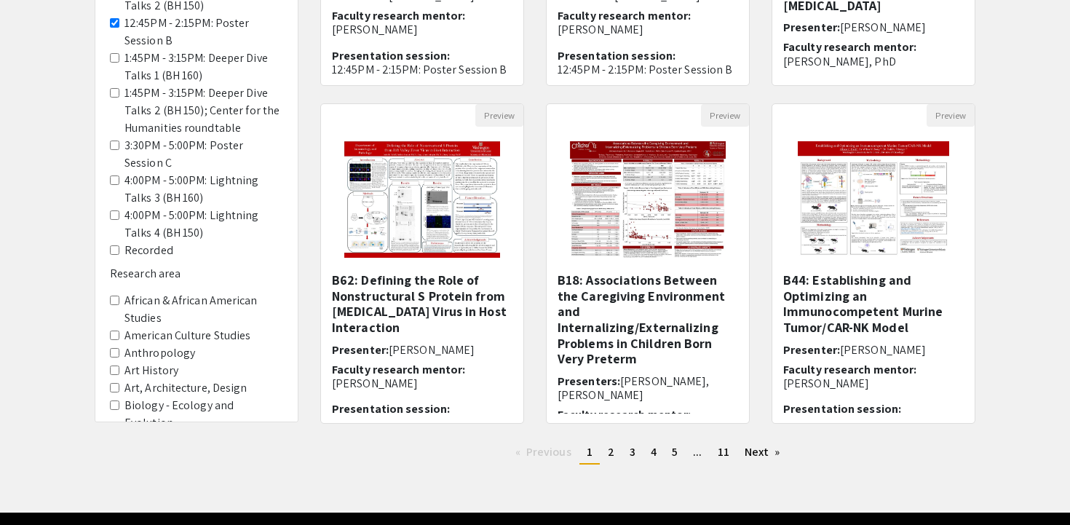
scroll to position [440, 0]
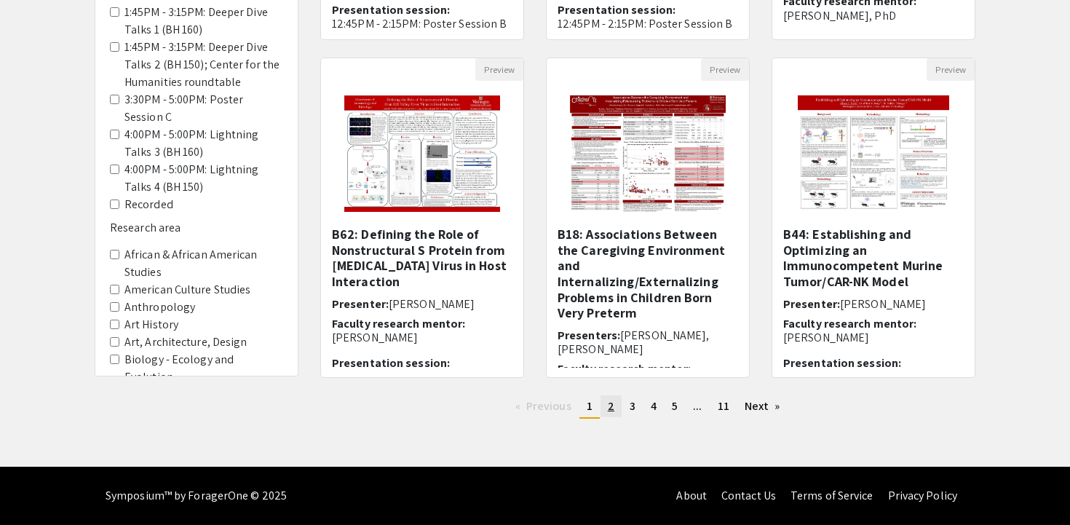
click at [619, 409] on link "page 2" at bounding box center [610, 406] width 21 height 22
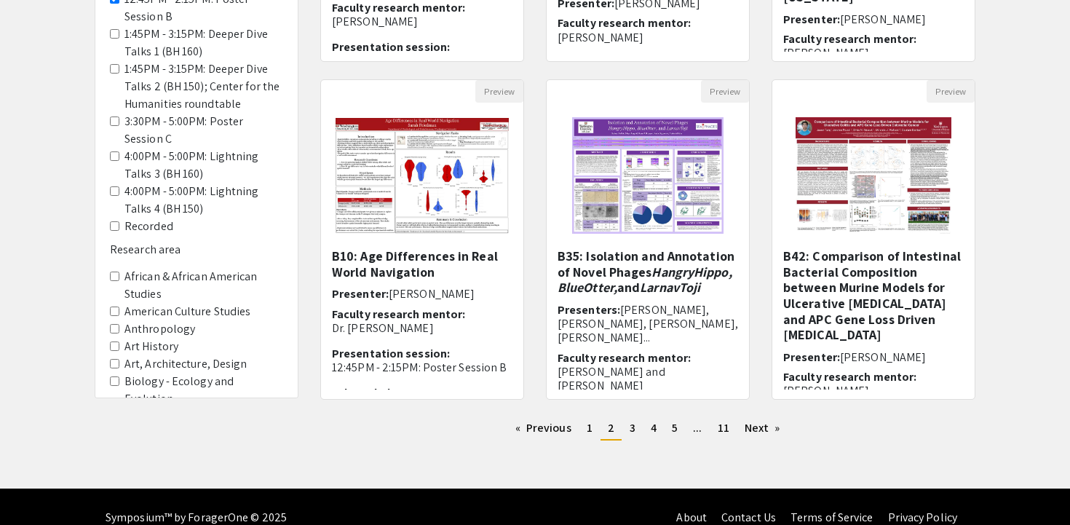
scroll to position [421, 0]
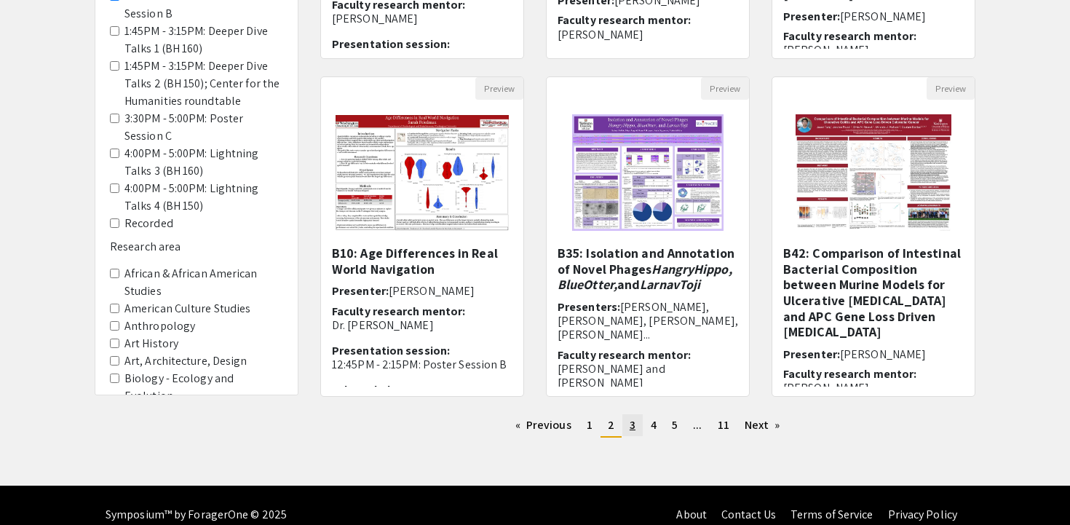
click at [631, 422] on span "3" at bounding box center [632, 424] width 6 height 15
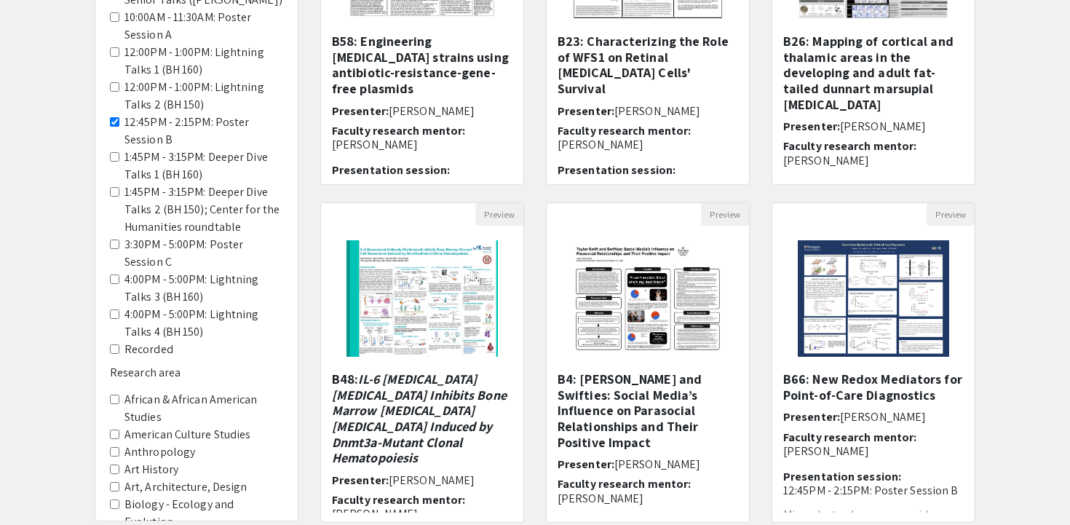
scroll to position [440, 0]
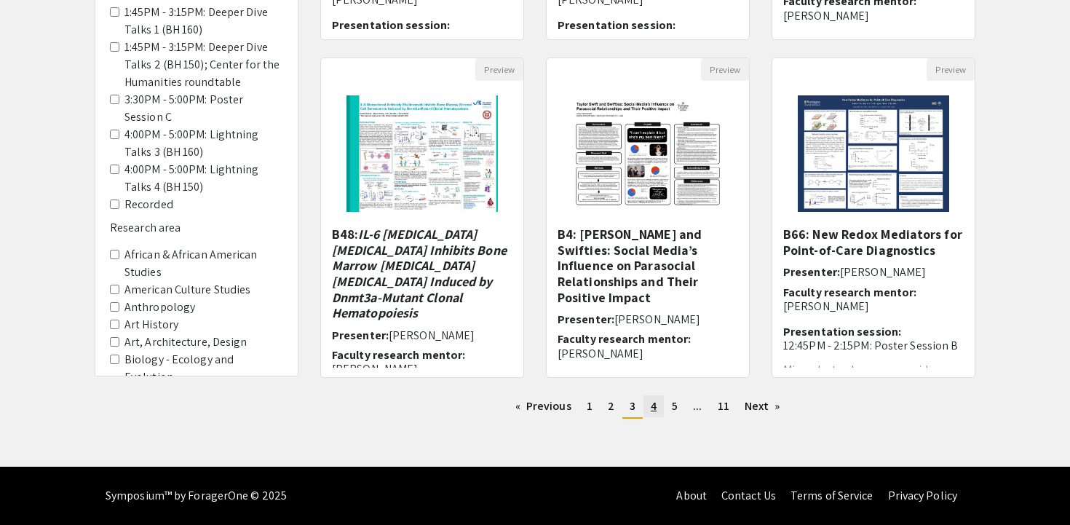
click at [655, 408] on span "4" at bounding box center [654, 405] width 6 height 15
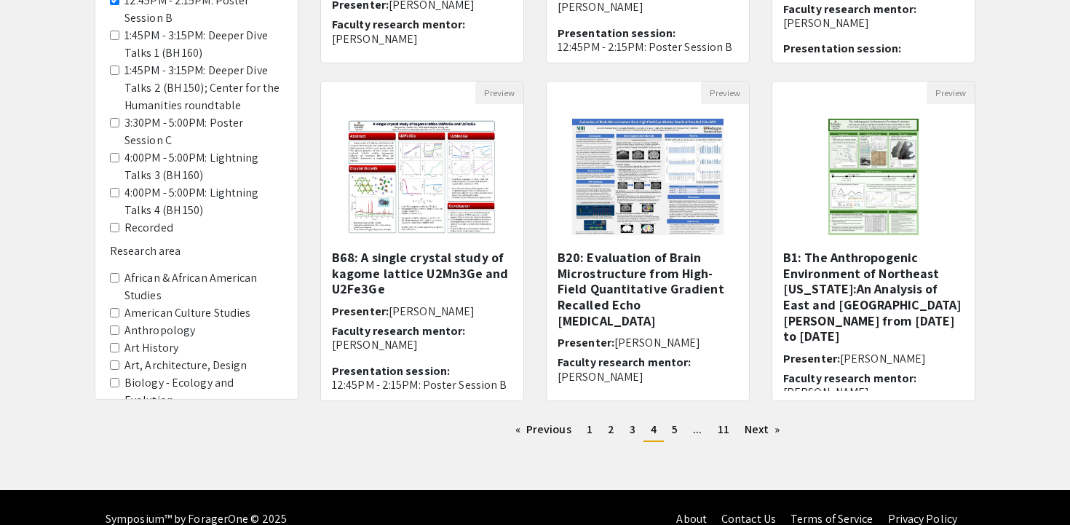
scroll to position [440, 0]
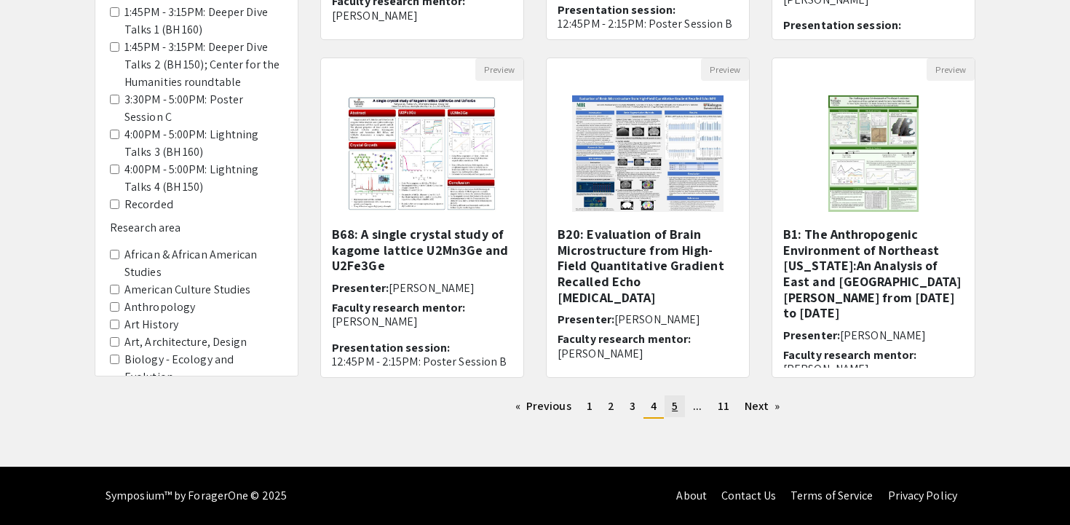
click at [675, 410] on span "5" at bounding box center [675, 405] width 6 height 15
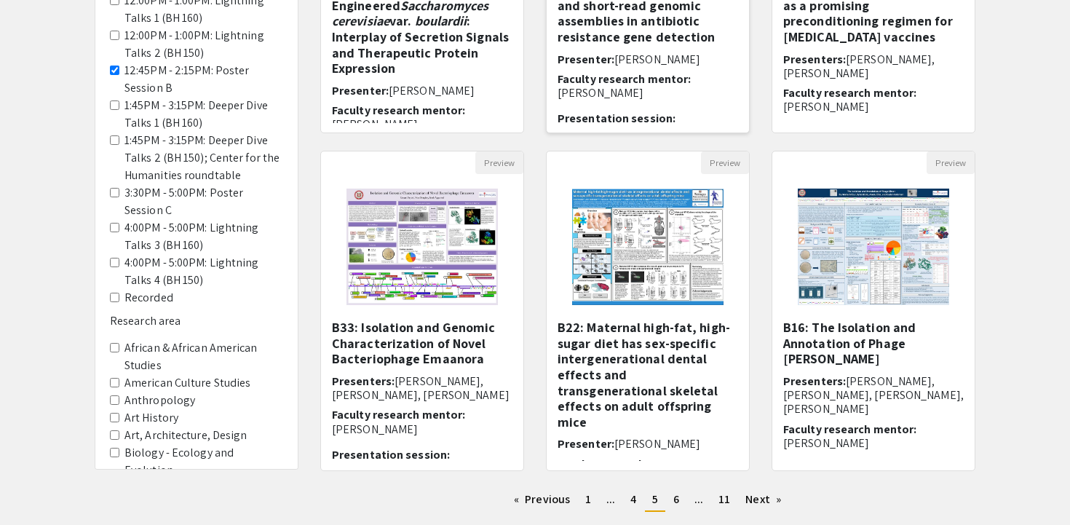
scroll to position [431, 0]
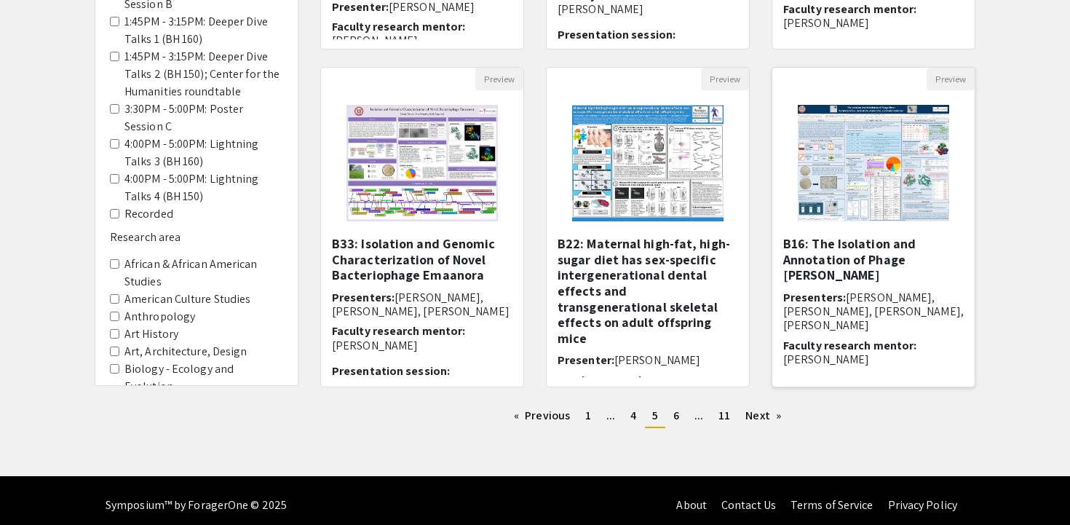
click at [890, 175] on img "Open Presentation <p>B16: The Isolation and Annotation of Phage Elmer</p>" at bounding box center [873, 163] width 180 height 146
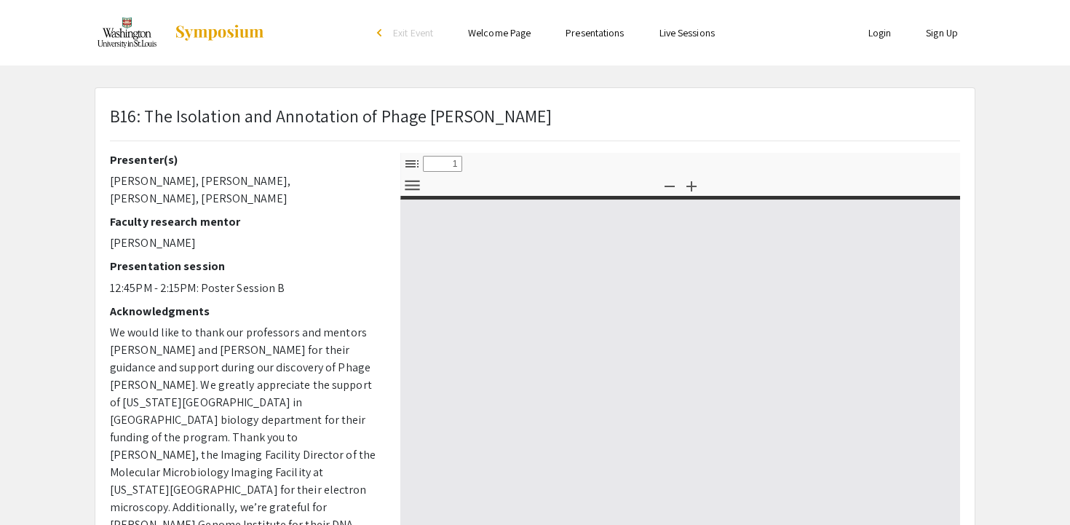
select select "custom"
type input "0"
select select "custom"
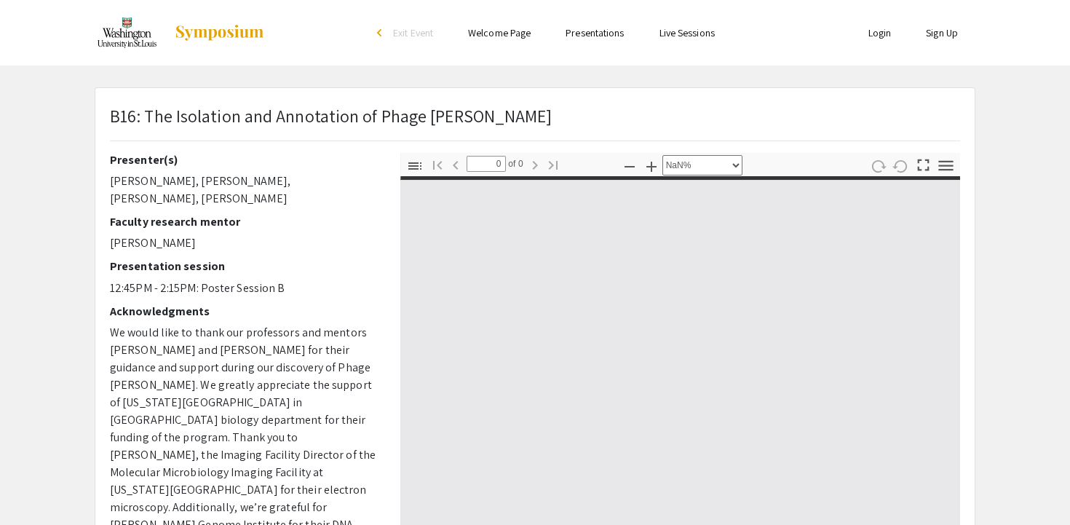
type input "1"
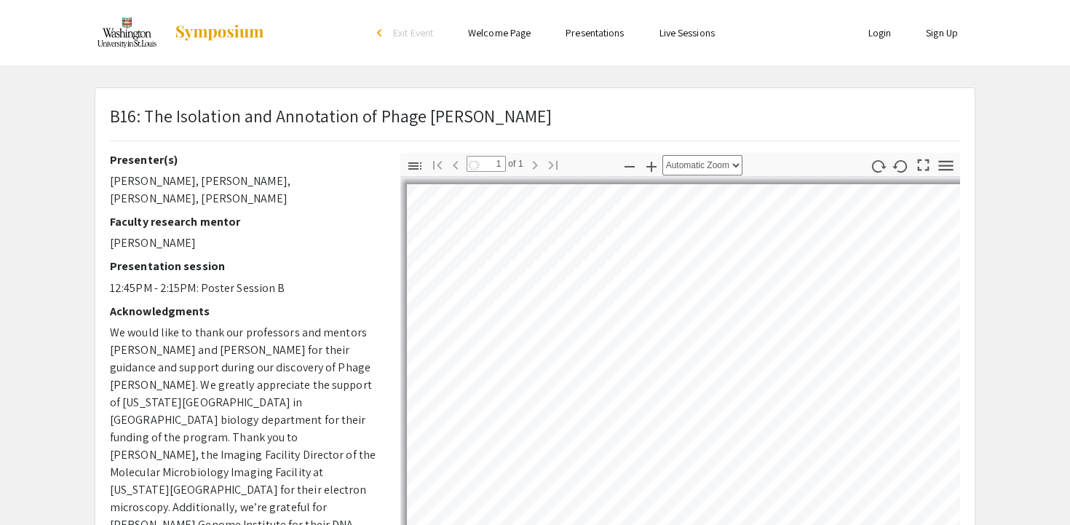
select select "auto"
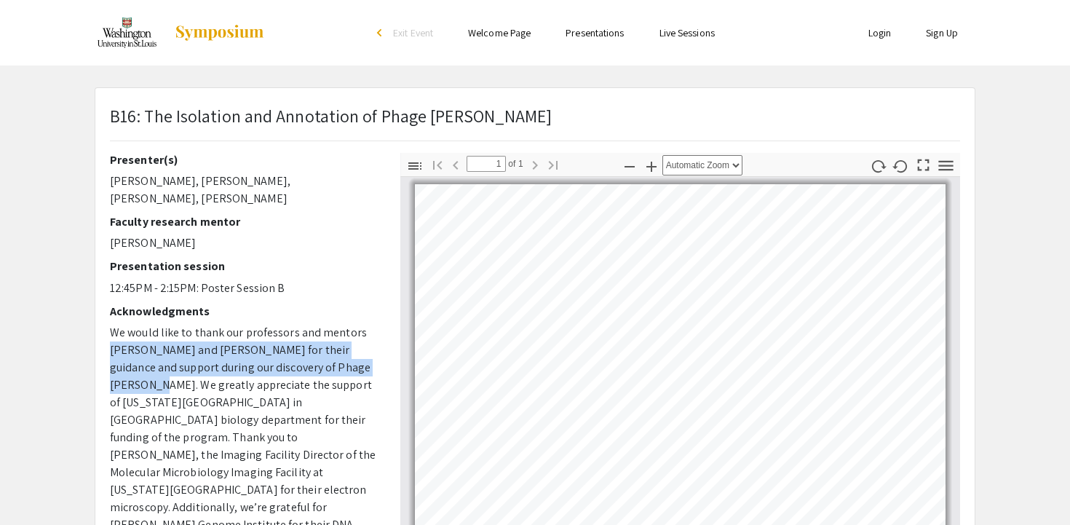
drag, startPoint x: 372, startPoint y: 323, endPoint x: 370, endPoint y: 345, distance: 21.9
click at [370, 345] on p "We would like to thank our professors and mentors Dr. Katherine Hafer and Dr. C…" at bounding box center [244, 472] width 269 height 297
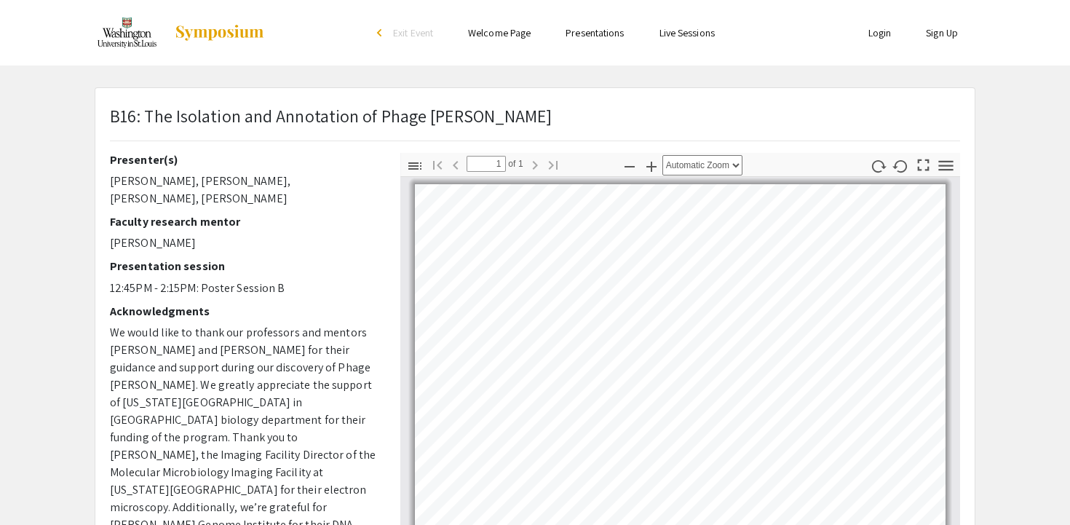
click at [358, 347] on p "We would like to thank our professors and mentors Dr. Katherine Hafer and Dr. C…" at bounding box center [244, 472] width 269 height 297
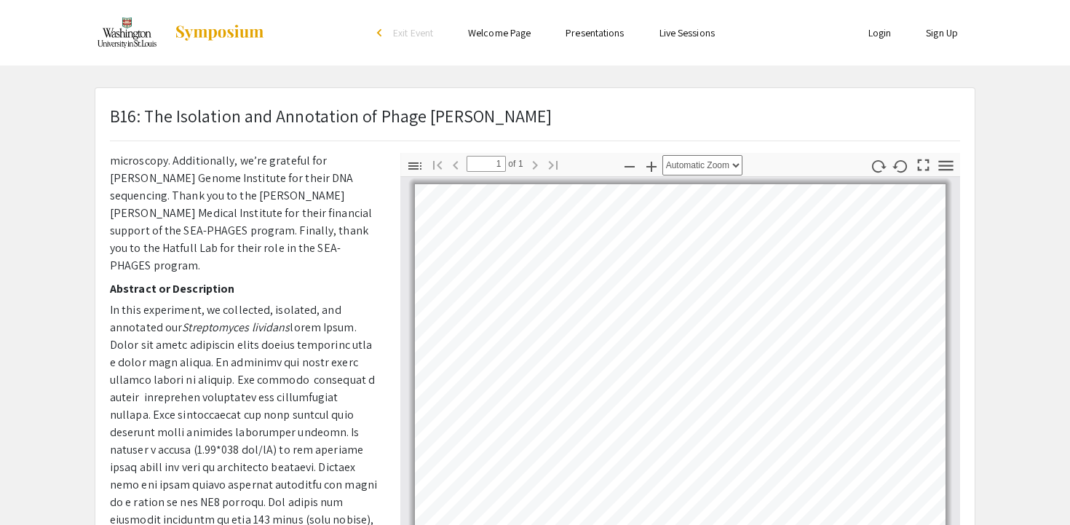
click at [142, 42] on img at bounding box center [127, 33] width 65 height 36
